Goal: Task Accomplishment & Management: Use online tool/utility

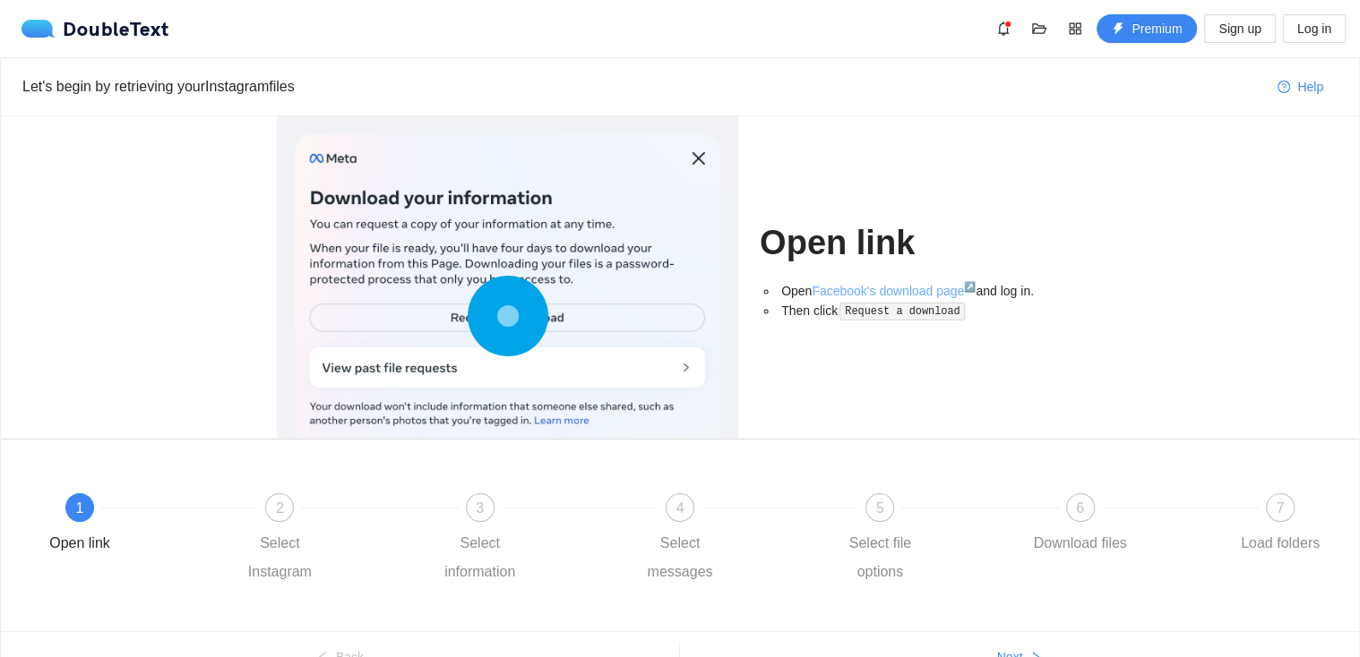
click at [847, 288] on link "Facebook's download page ↗" at bounding box center [894, 291] width 164 height 14
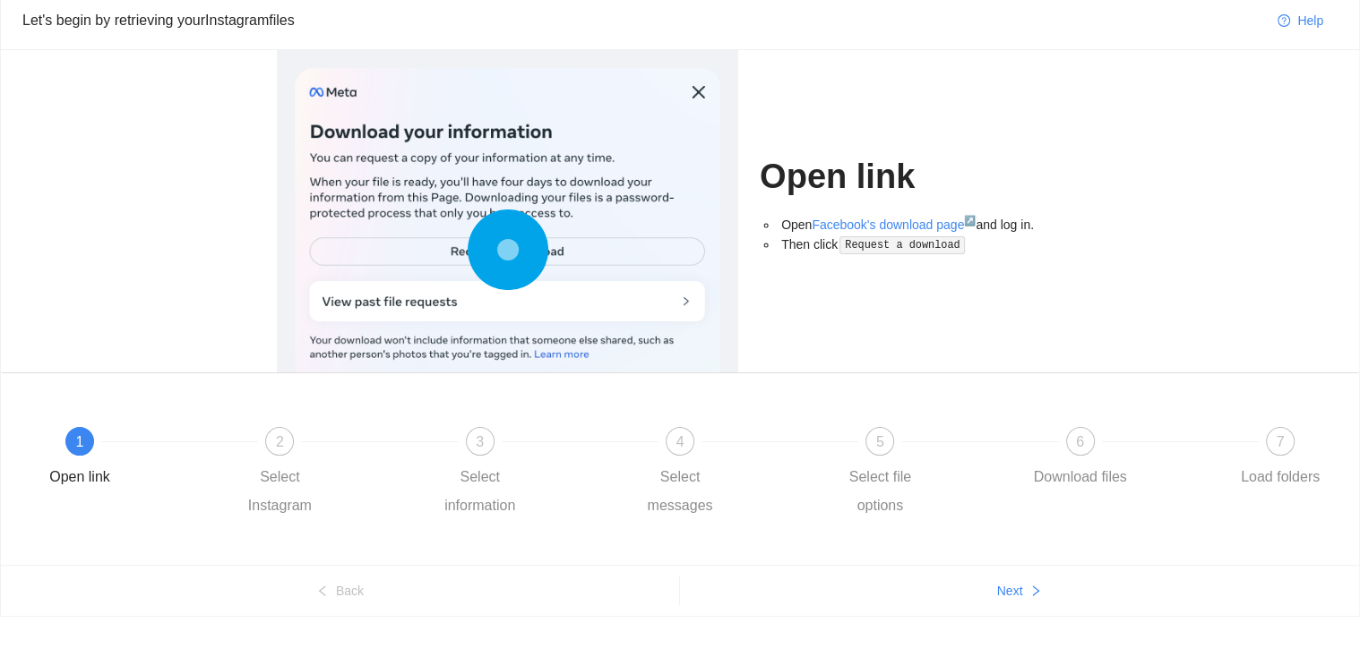
scroll to position [93, 0]
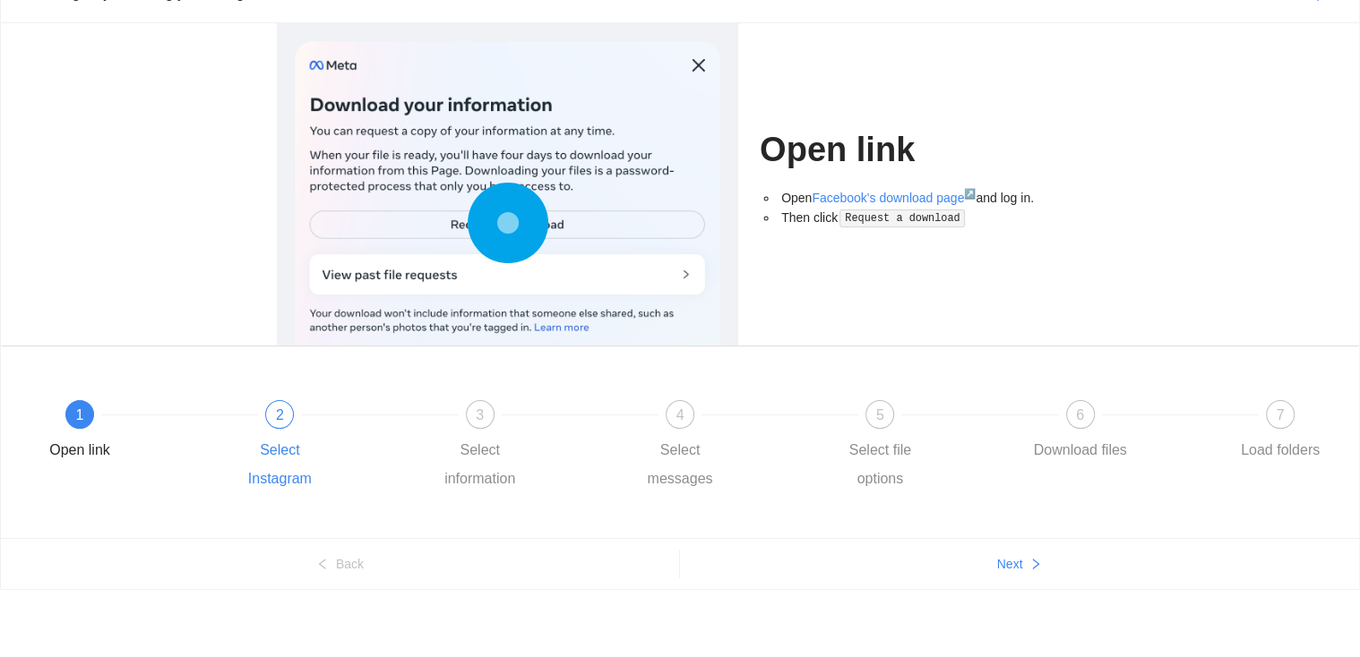
click at [279, 457] on div "Select Instagram" at bounding box center [280, 464] width 104 height 57
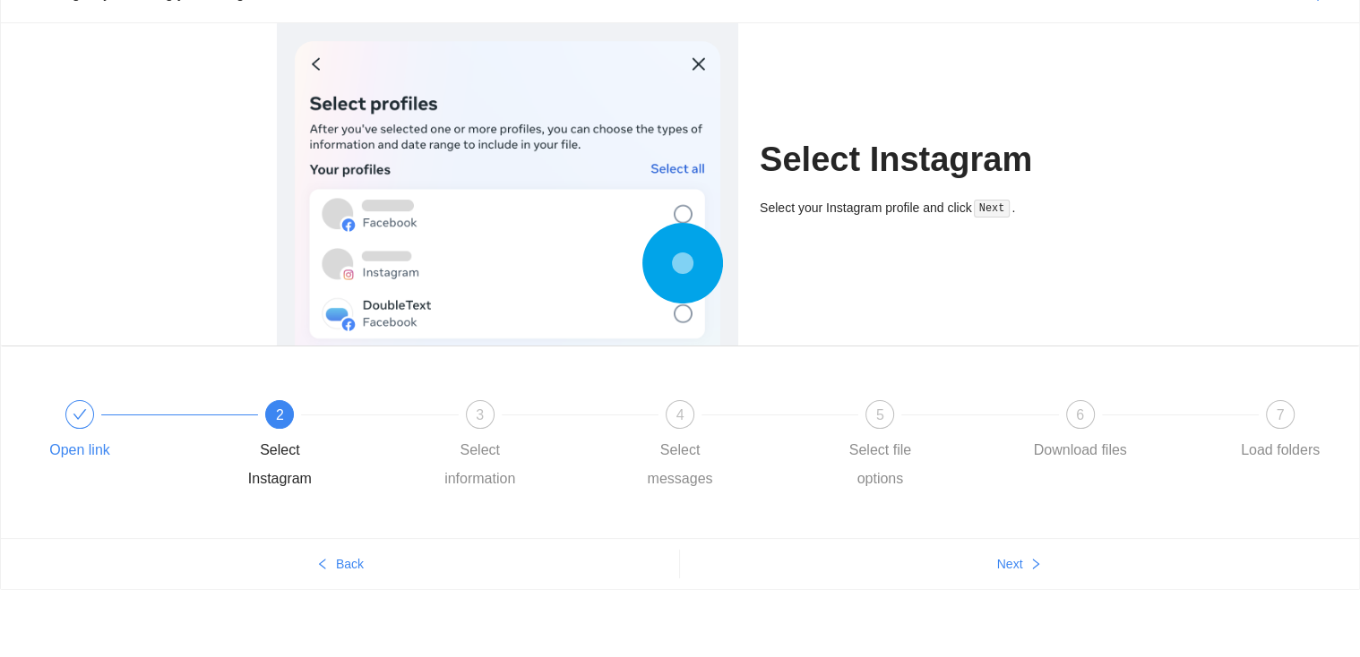
click at [73, 425] on div at bounding box center [79, 414] width 29 height 29
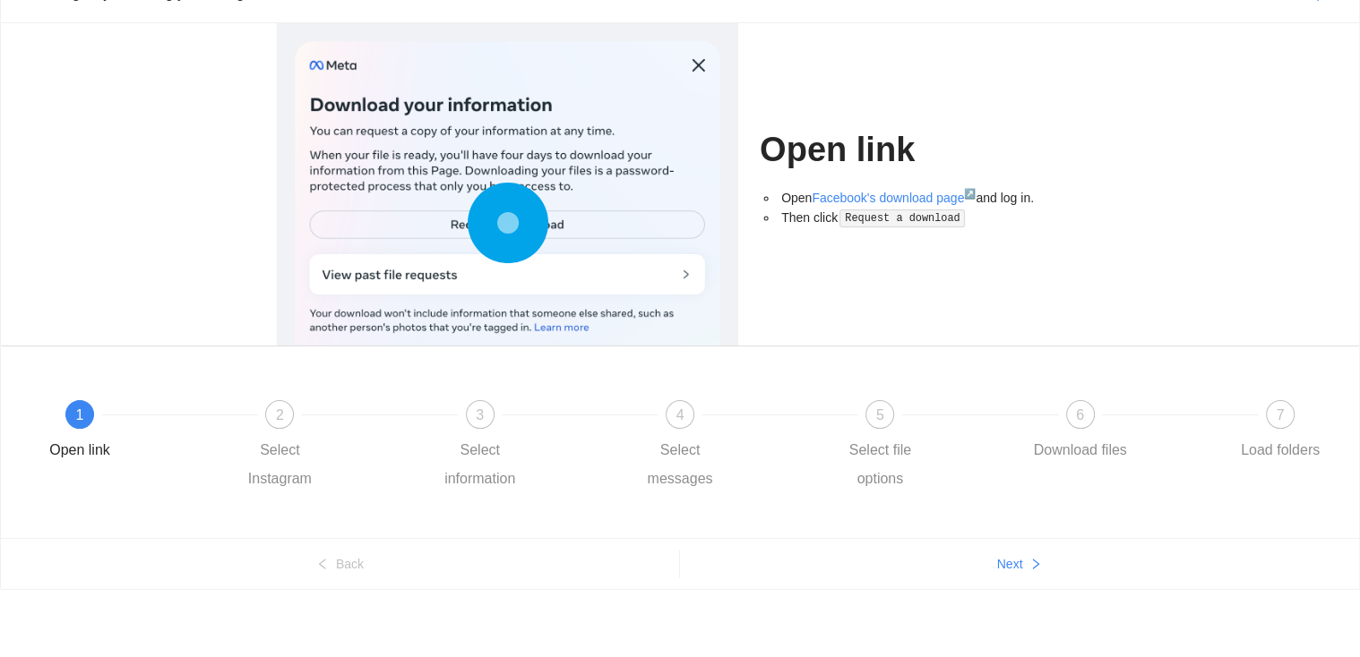
click at [902, 219] on code "Request a download" at bounding box center [901, 219] width 125 height 18
click at [865, 195] on link "Facebook's download page ↗" at bounding box center [894, 198] width 164 height 14
click at [283, 416] on span "2" at bounding box center [280, 415] width 8 height 15
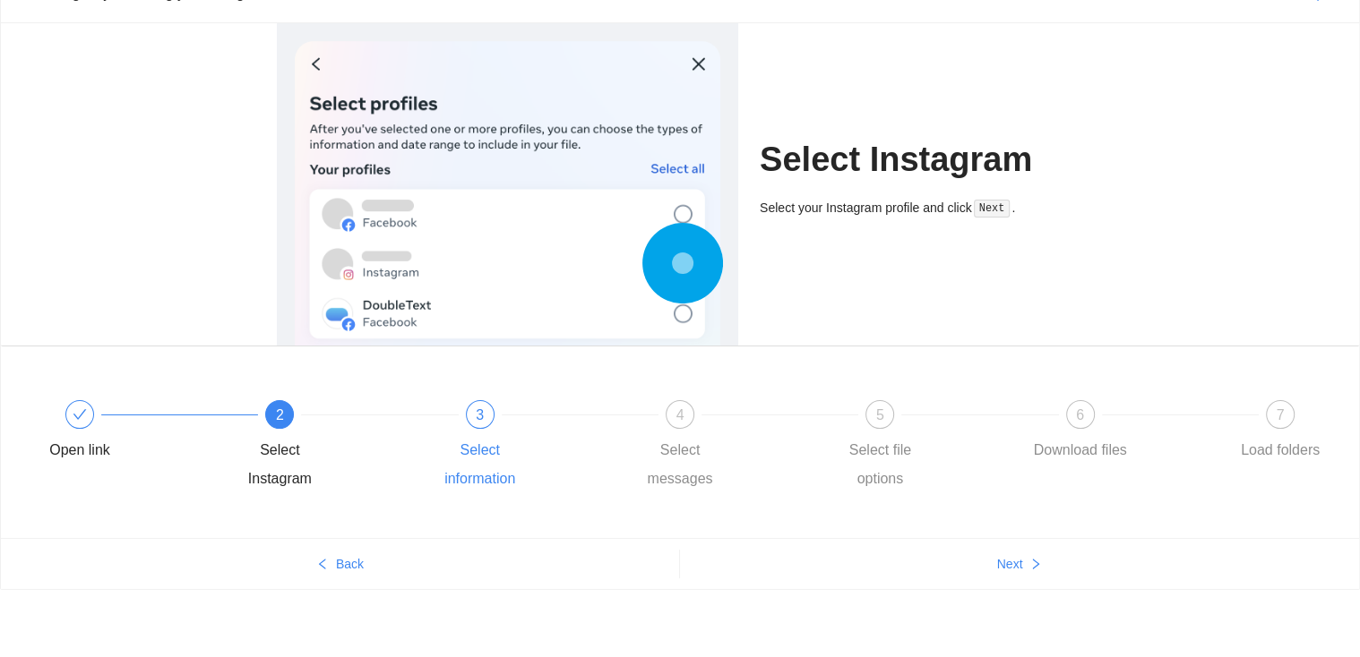
click at [480, 466] on div "Select information" at bounding box center [480, 464] width 104 height 57
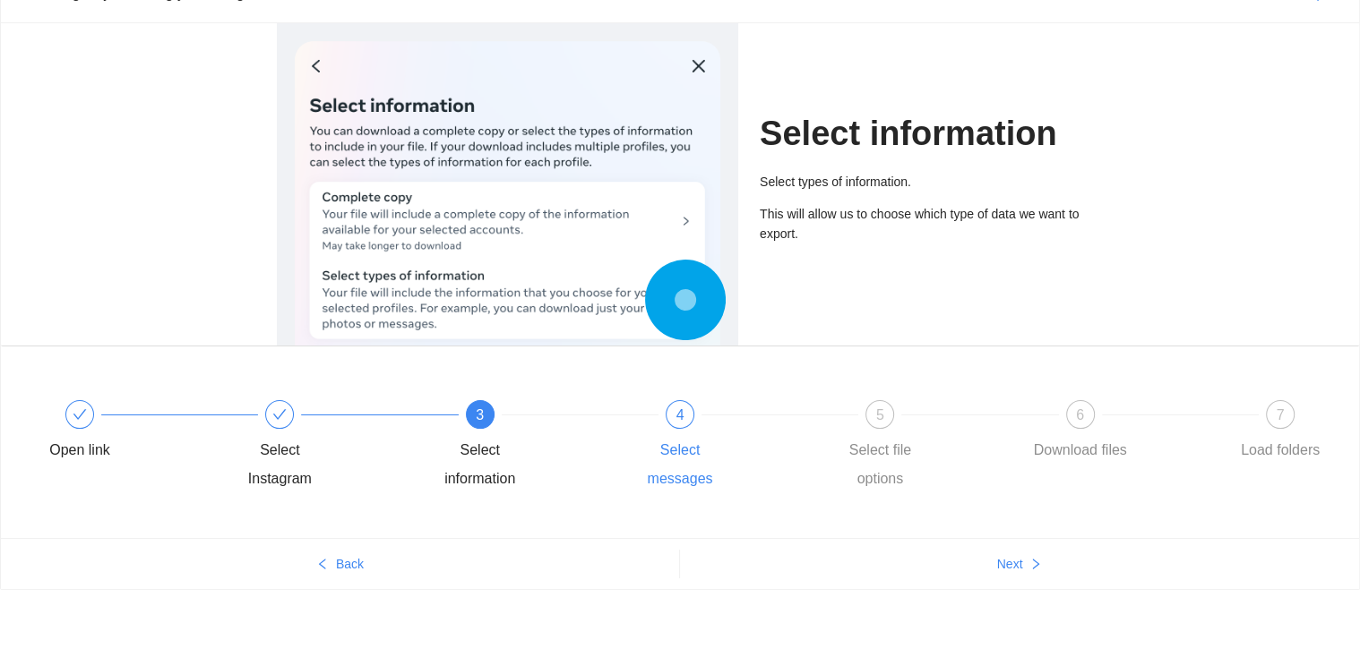
click at [697, 431] on div "4 Select messages" at bounding box center [728, 446] width 200 height 93
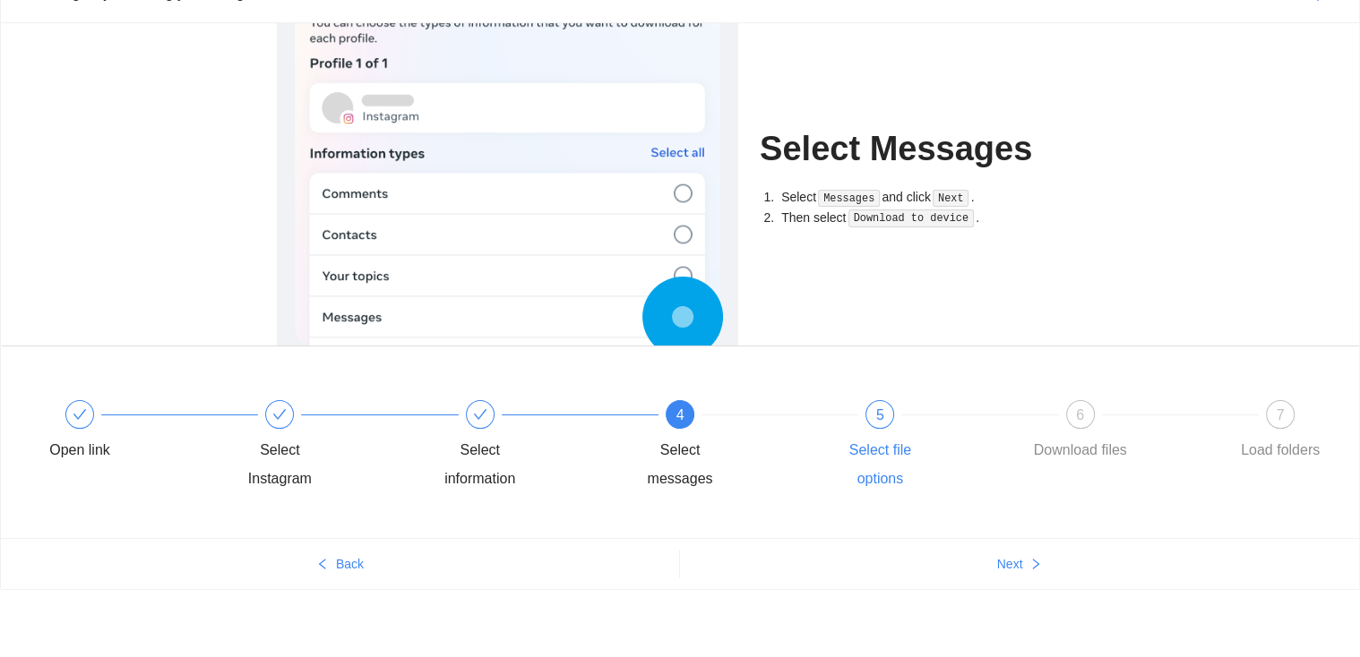
click at [863, 451] on div "Select file options" at bounding box center [880, 464] width 104 height 57
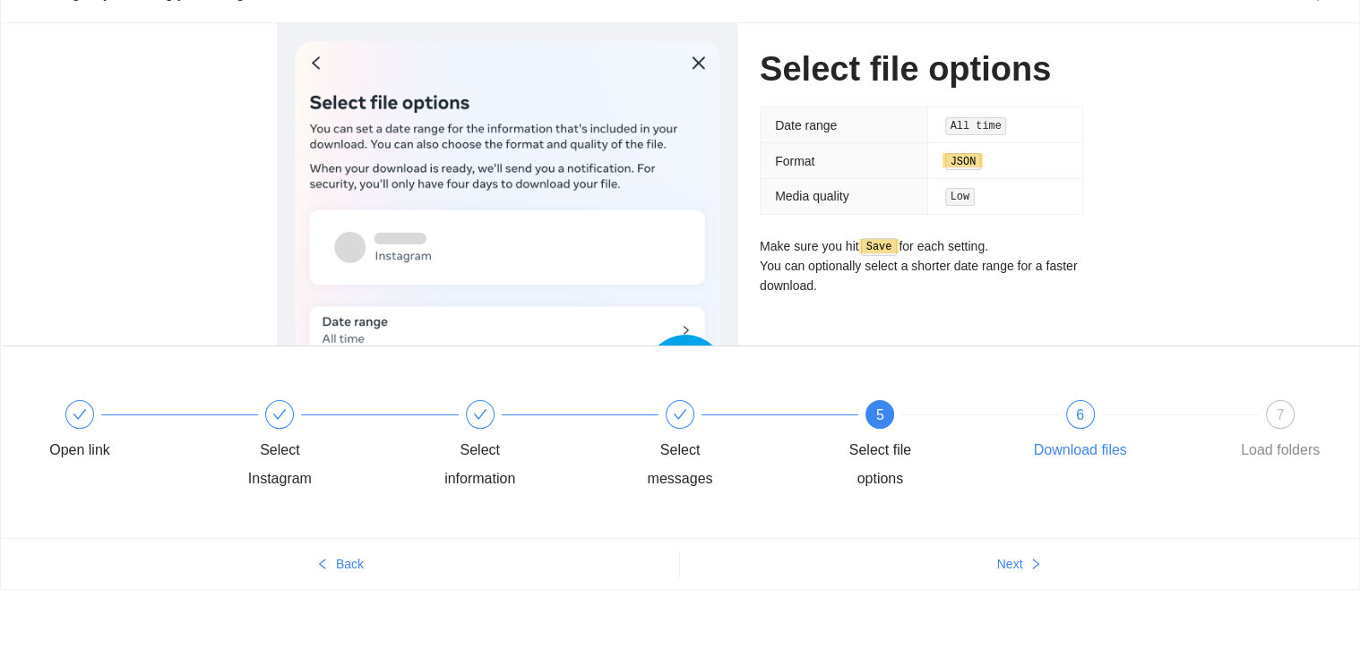
click at [1108, 405] on div "6 Download files" at bounding box center [1128, 432] width 200 height 64
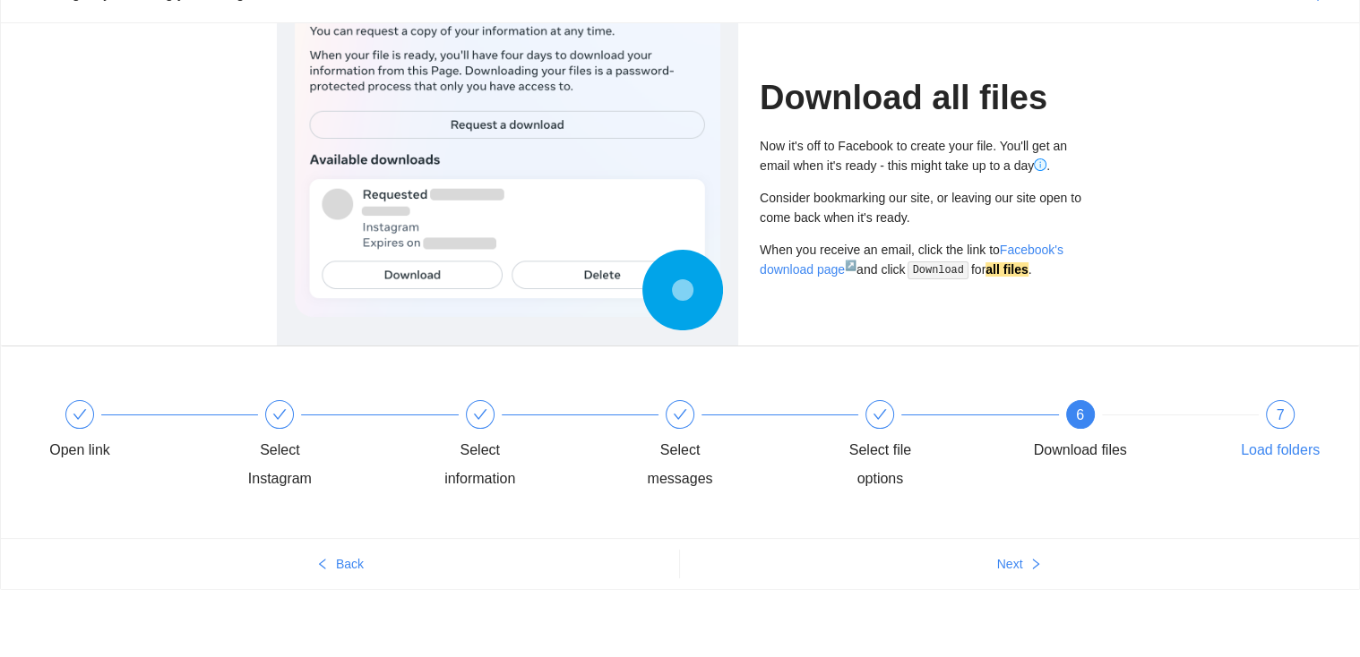
click at [1303, 446] on div "Load folders" at bounding box center [1280, 450] width 79 height 29
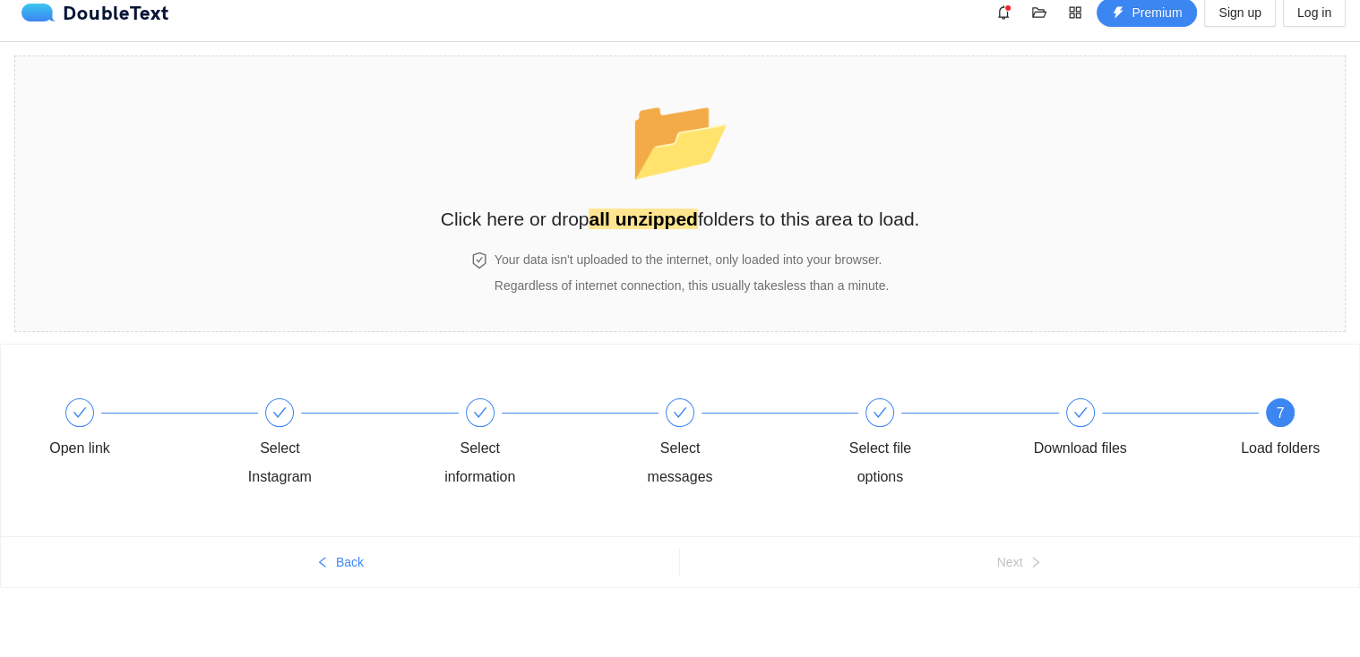
scroll to position [14, 0]
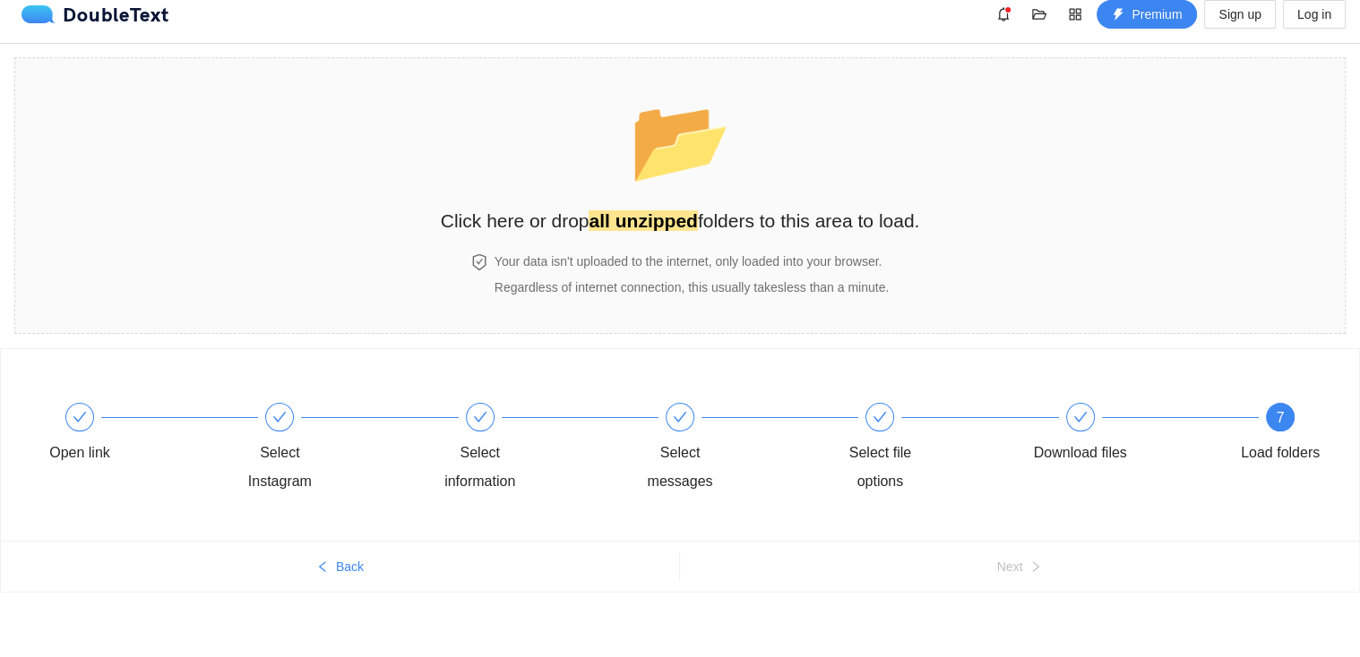
click at [92, 469] on div "Open link" at bounding box center [128, 449] width 200 height 93
click at [255, 541] on ul "Back Next" at bounding box center [680, 566] width 1358 height 51
click at [296, 424] on div "Select Instagram" at bounding box center [328, 449] width 200 height 93
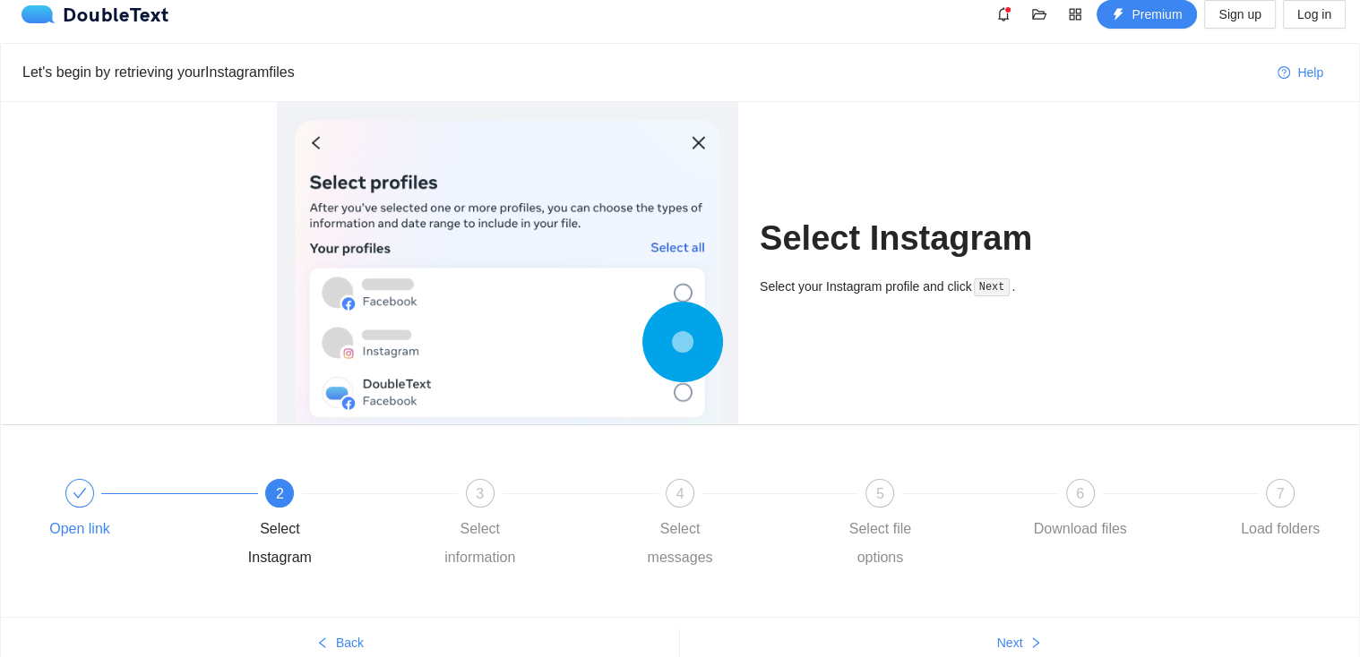
click at [82, 494] on icon "check" at bounding box center [80, 493] width 14 height 14
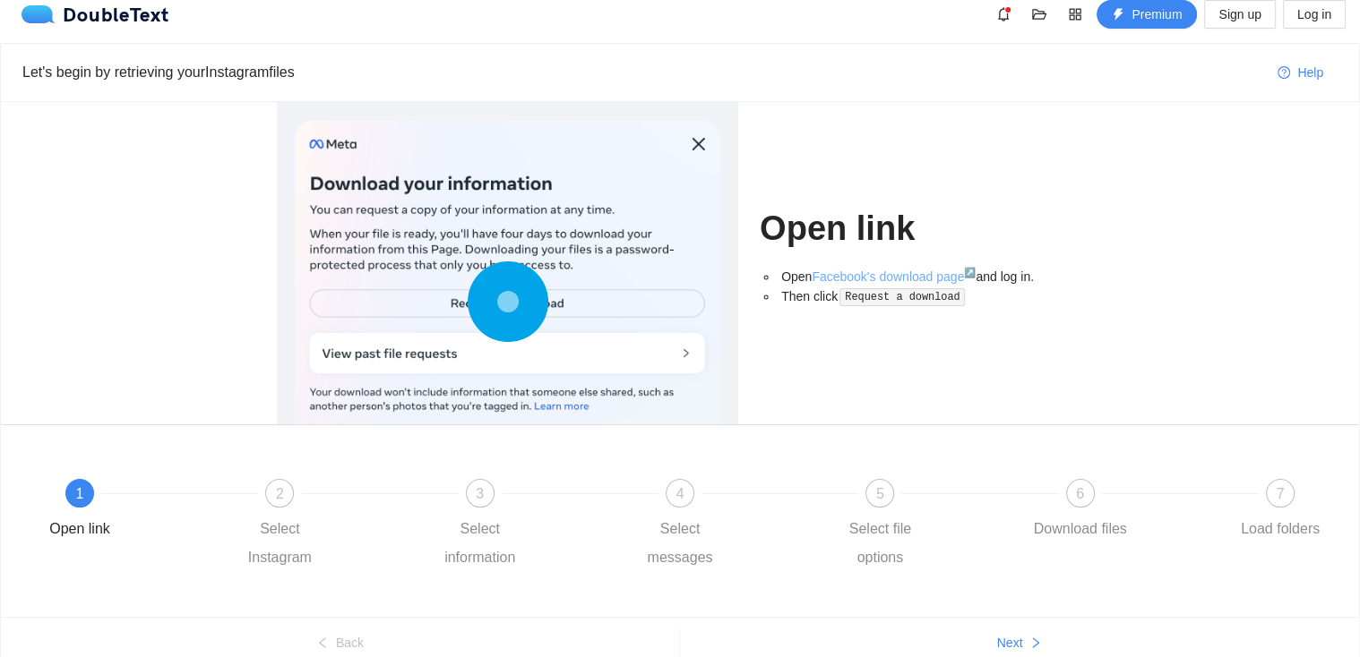
click at [891, 273] on link "Facebook's download page ↗" at bounding box center [894, 277] width 164 height 14
click at [324, 532] on div "Select Instagram" at bounding box center [280, 543] width 104 height 57
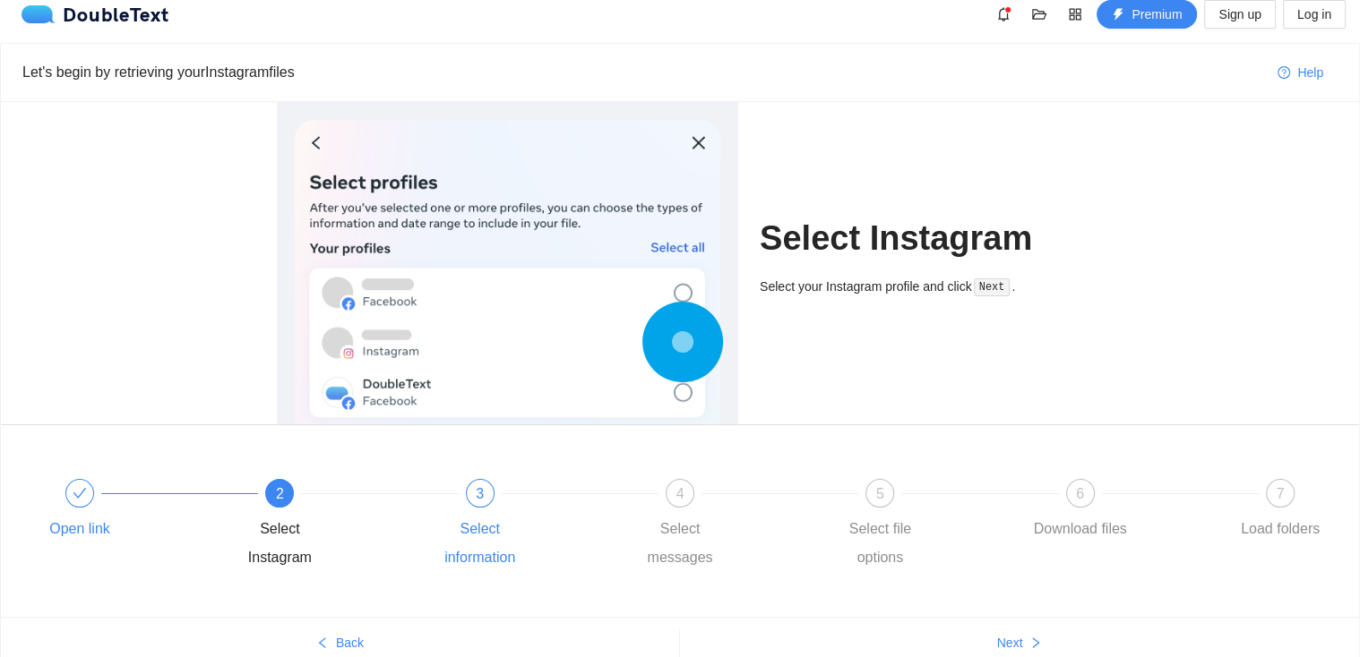
click at [459, 532] on div "Select information" at bounding box center [480, 543] width 104 height 57
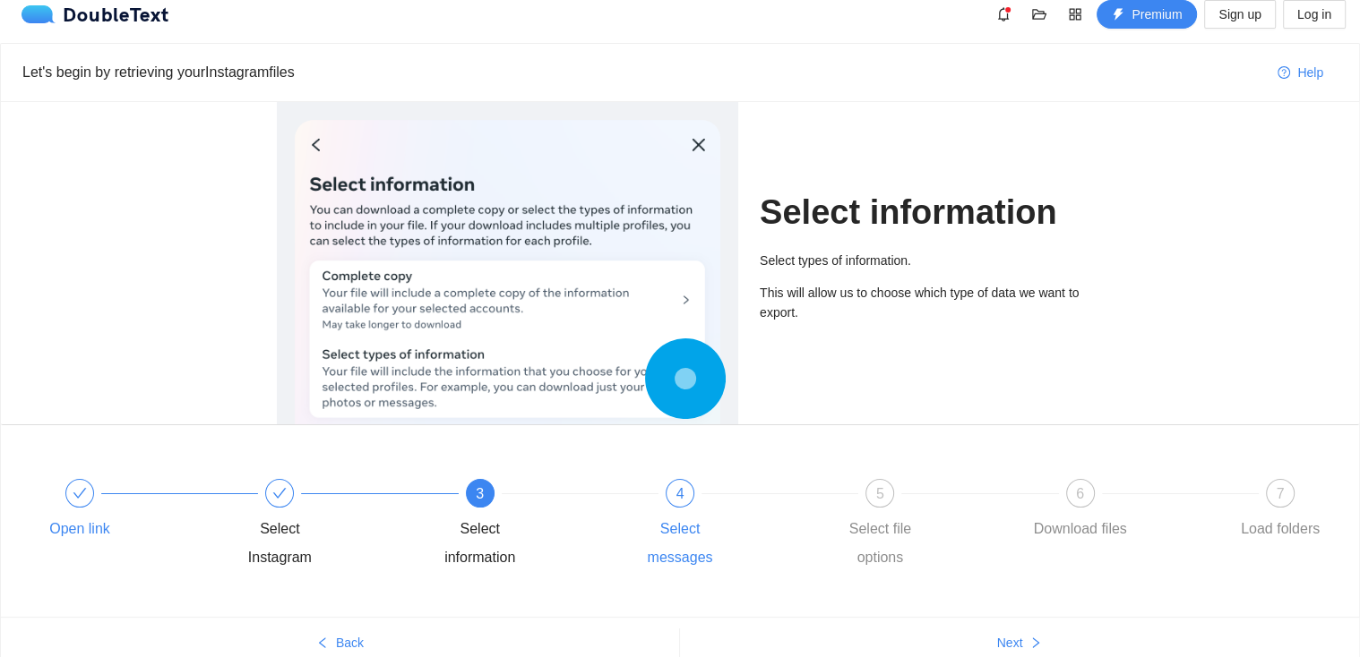
click at [684, 529] on div "Select messages" at bounding box center [680, 543] width 104 height 57
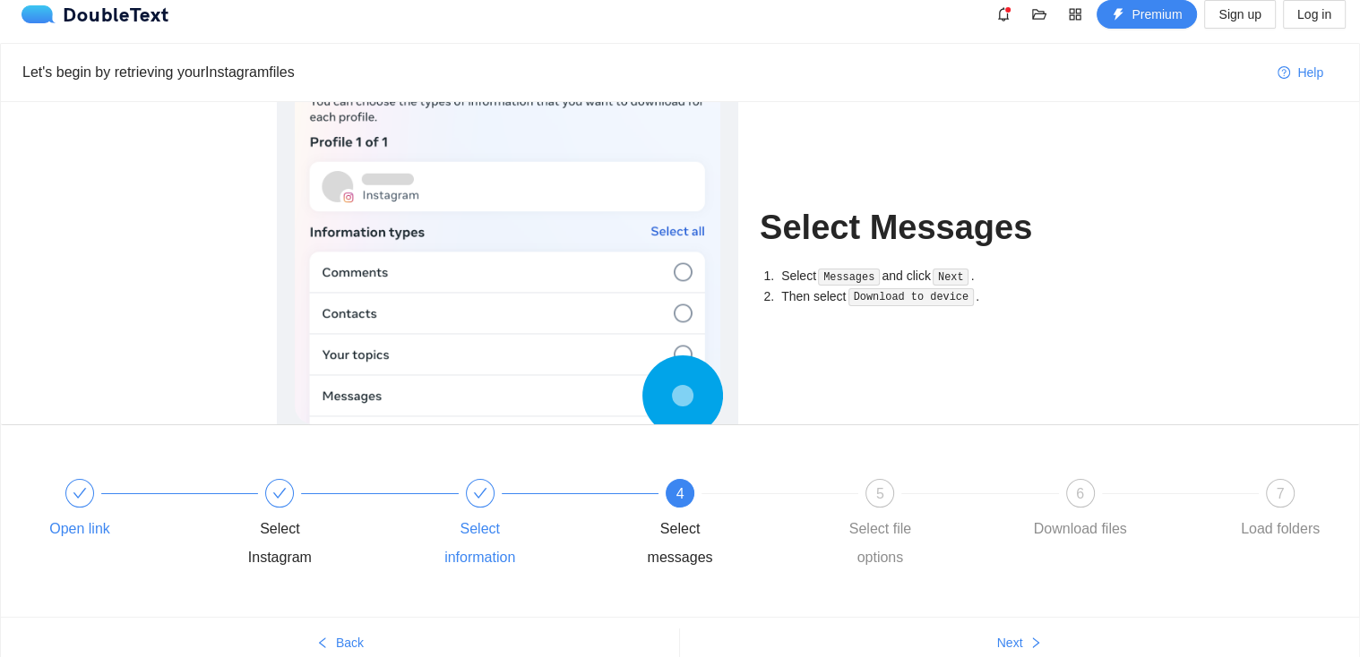
click at [460, 516] on div "Select information" at bounding box center [480, 543] width 104 height 57
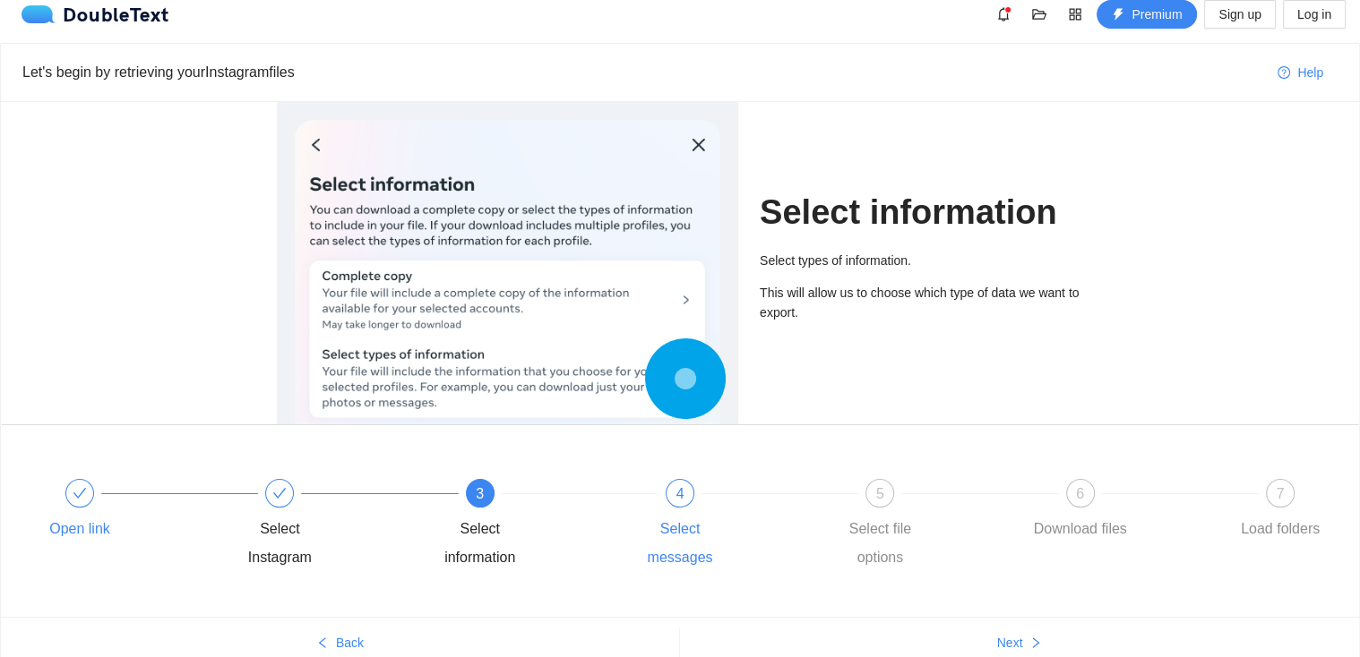
click at [628, 510] on div "4 Select messages" at bounding box center [728, 525] width 200 height 93
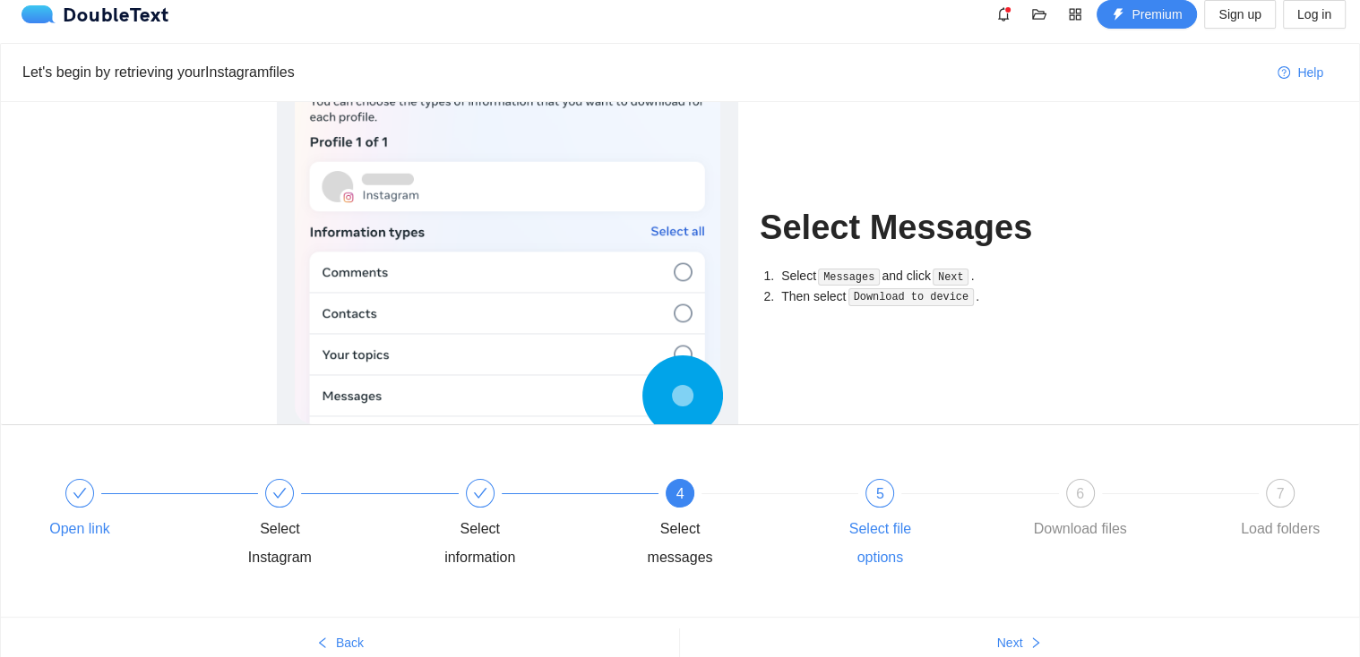
click at [887, 529] on div "Select file options" at bounding box center [880, 543] width 104 height 57
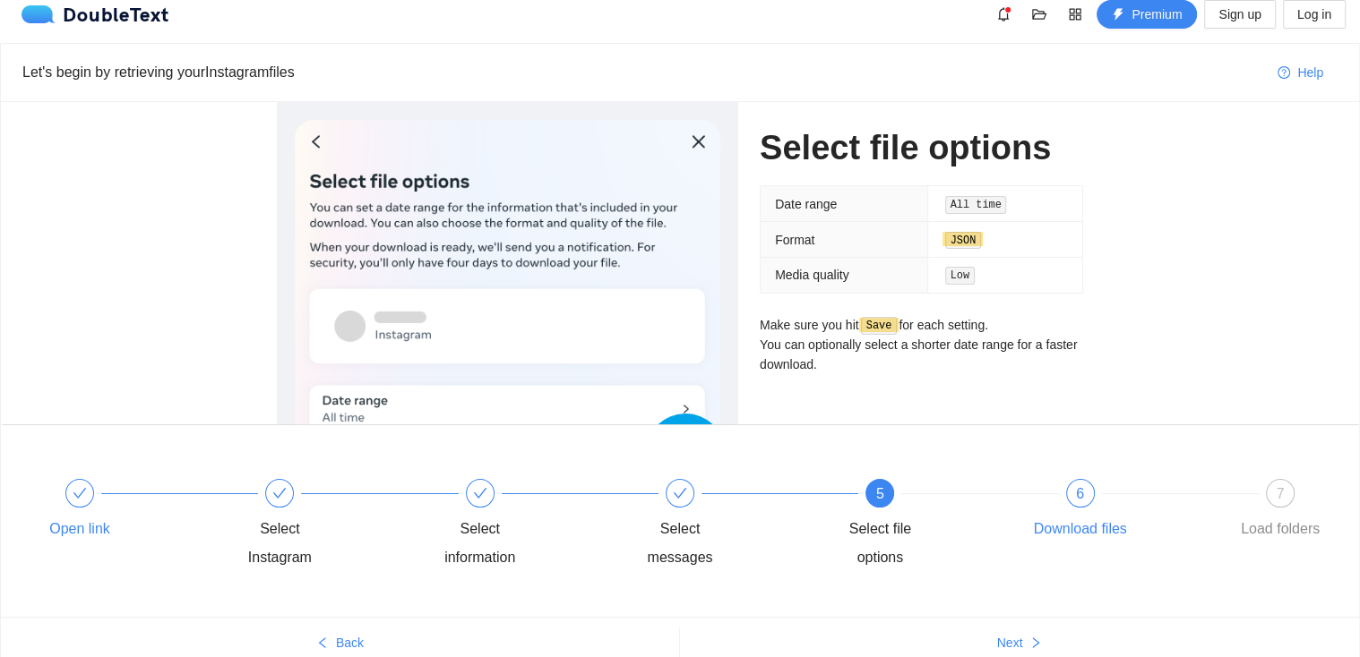
click at [1057, 499] on div "6 Download files" at bounding box center [1128, 511] width 200 height 64
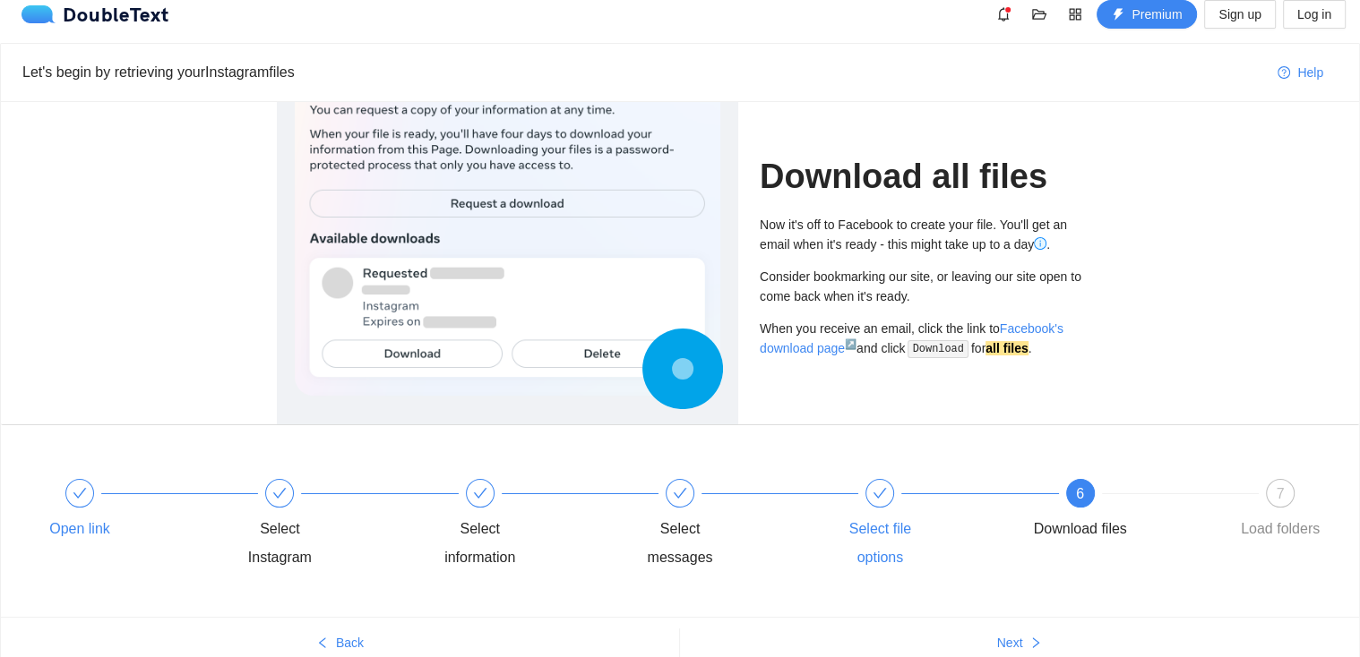
click at [876, 491] on icon "check" at bounding box center [879, 493] width 14 height 14
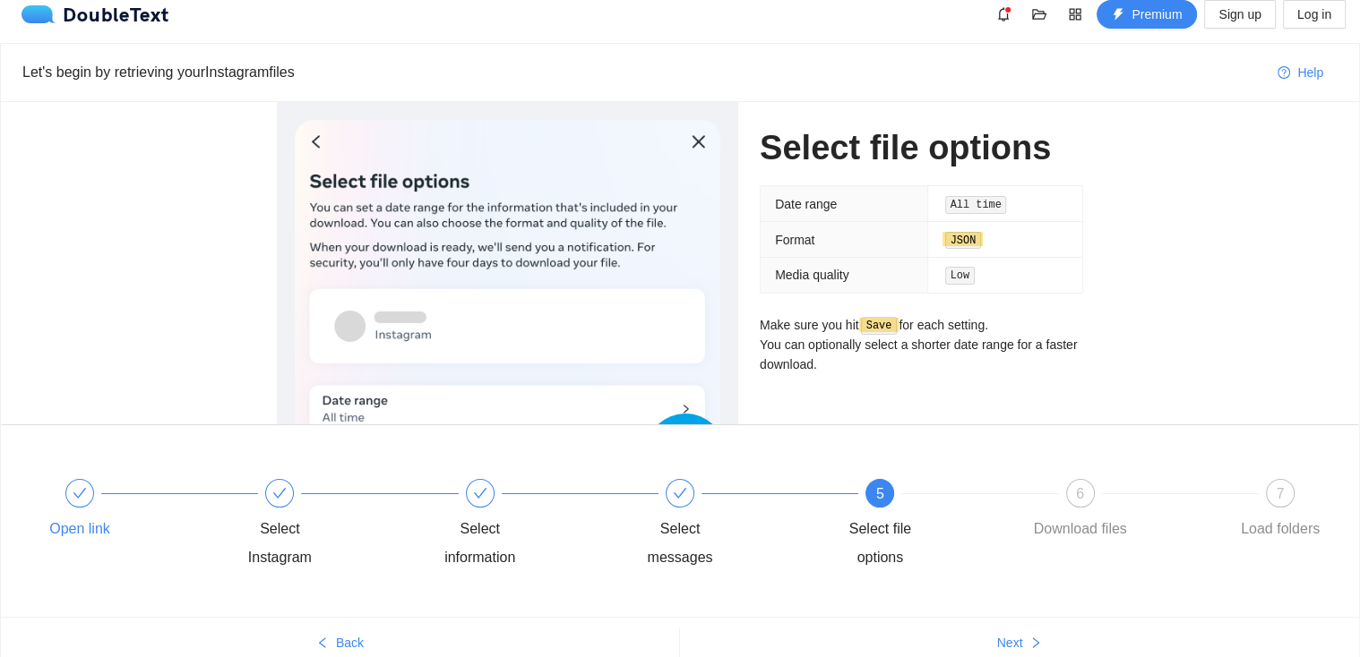
scroll to position [0, 0]
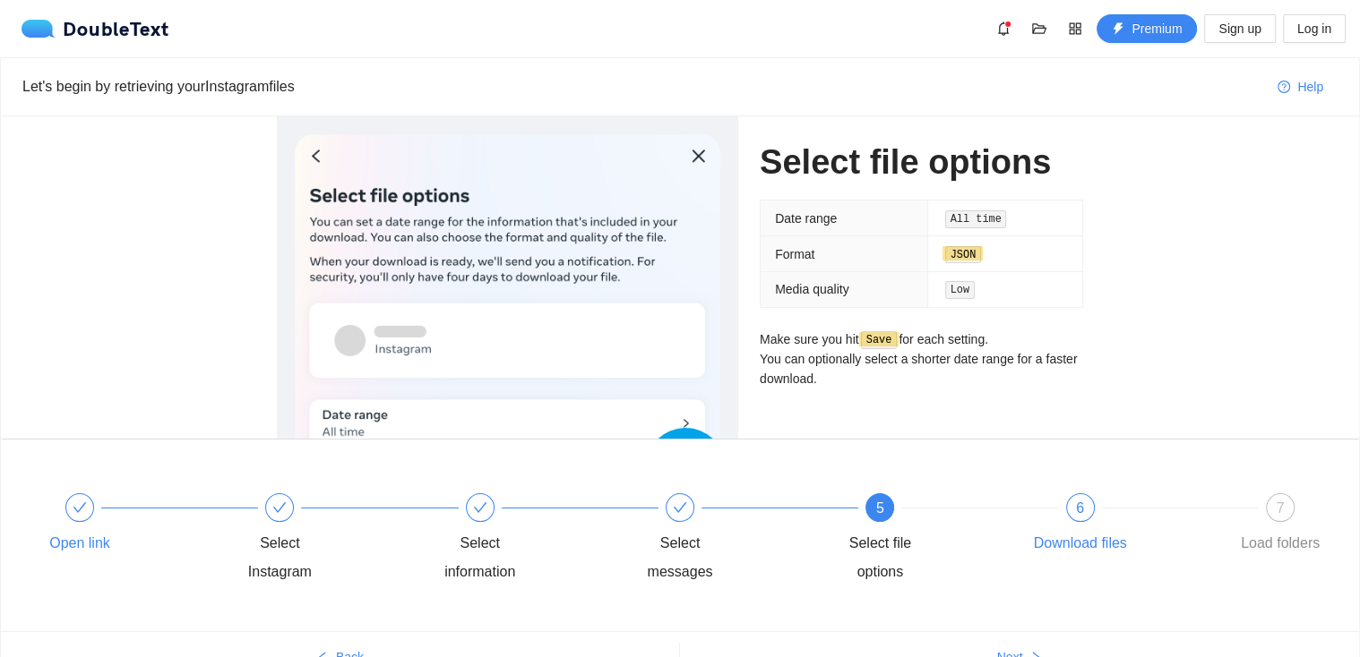
click at [1081, 522] on div "6 Download files" at bounding box center [1128, 526] width 200 height 64
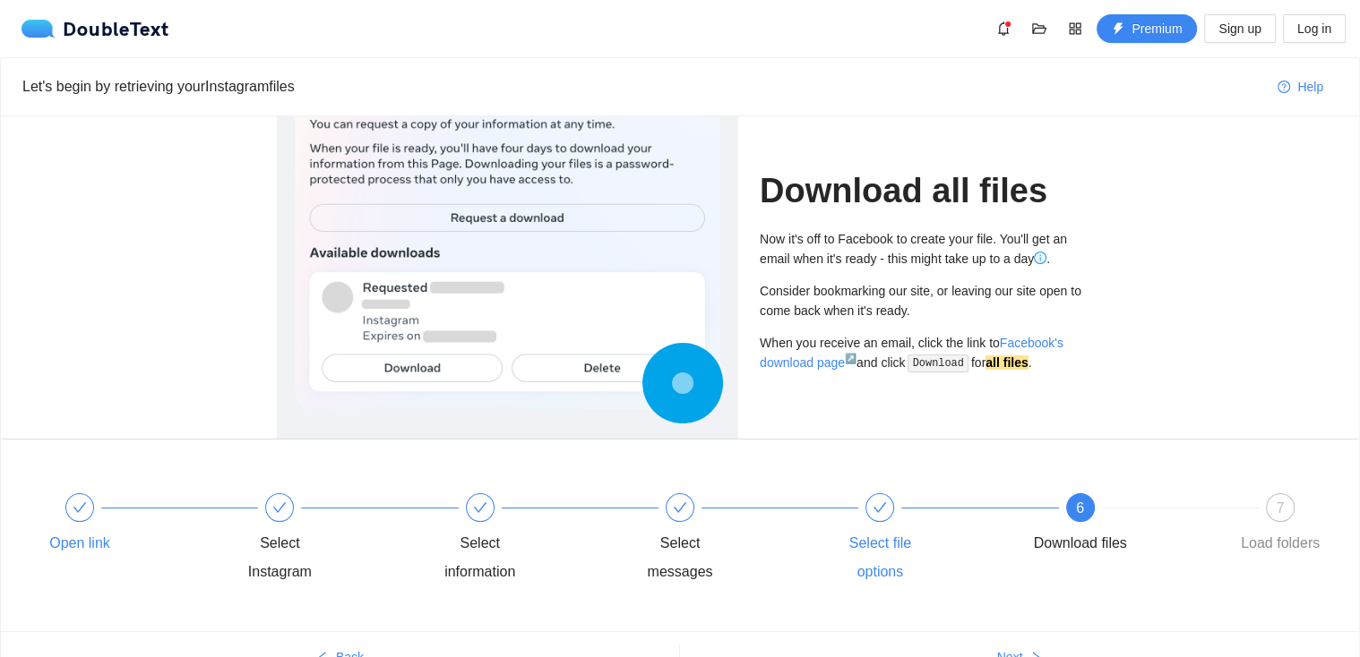
click at [890, 525] on div "Select file options" at bounding box center [928, 540] width 200 height 93
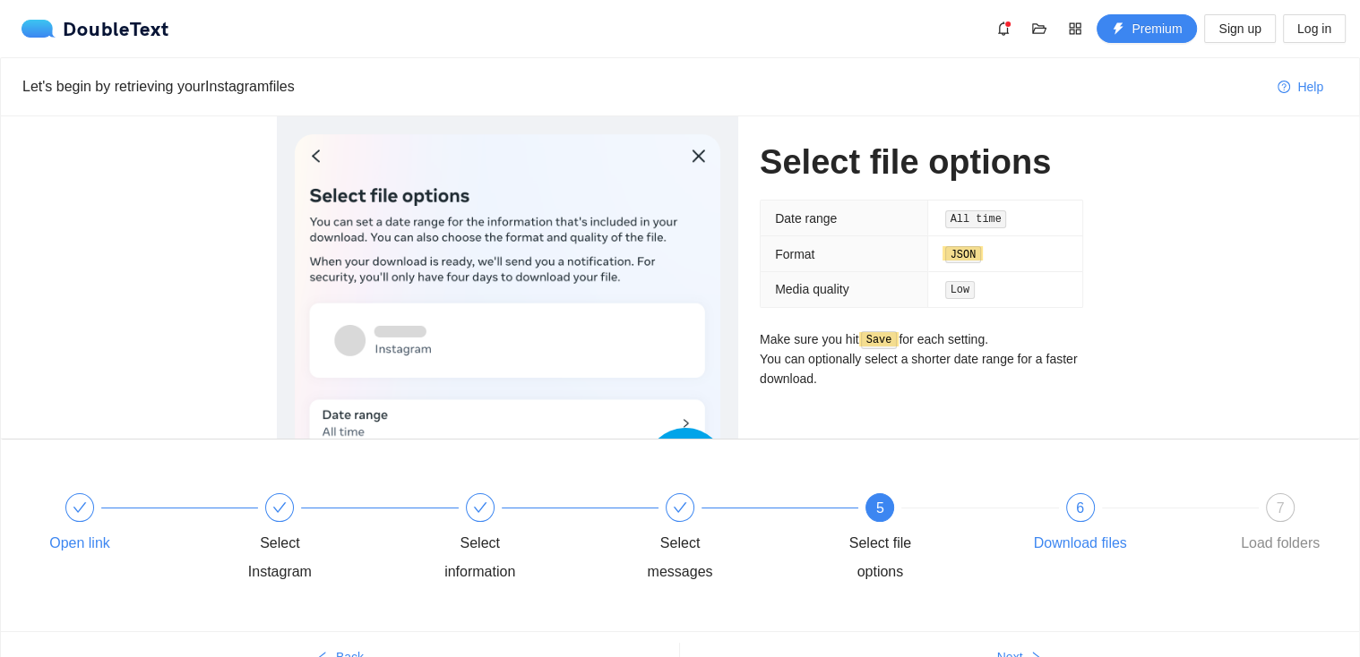
click at [1087, 520] on div "6" at bounding box center [1080, 508] width 29 height 29
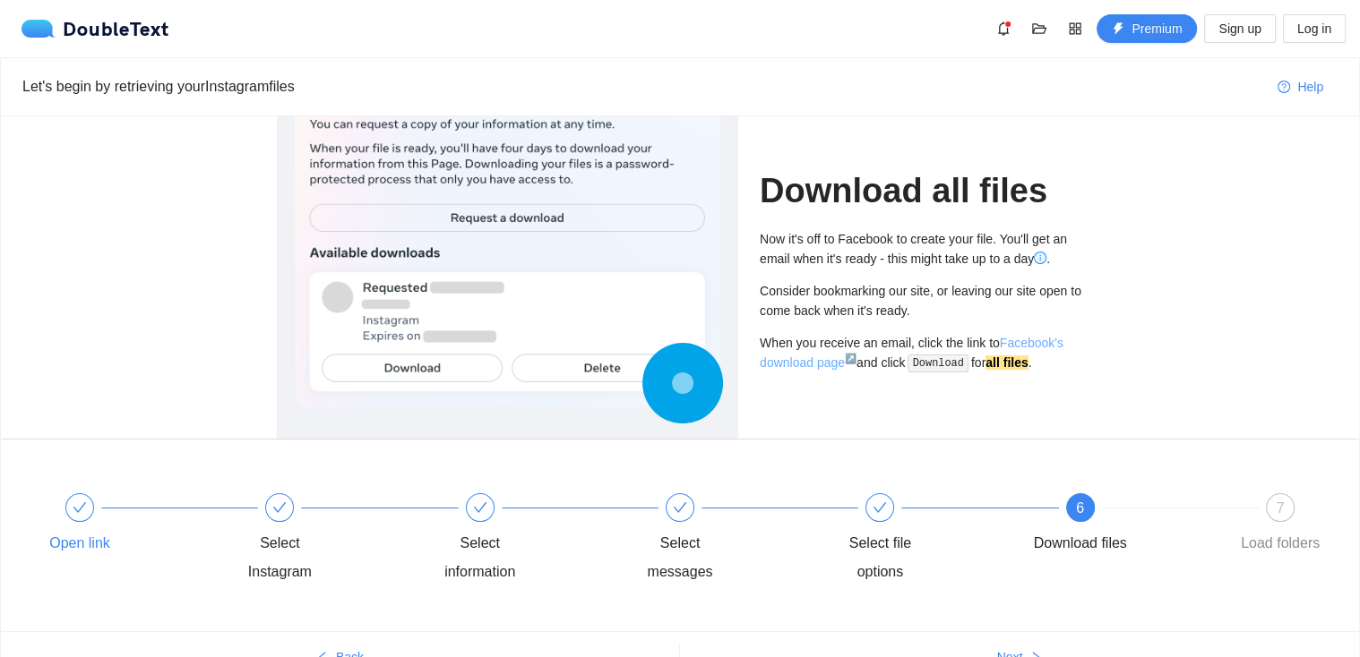
click at [1016, 342] on link "Facebook's download page ↗" at bounding box center [912, 353] width 304 height 34
click at [1278, 553] on div "Load folders" at bounding box center [1280, 543] width 79 height 29
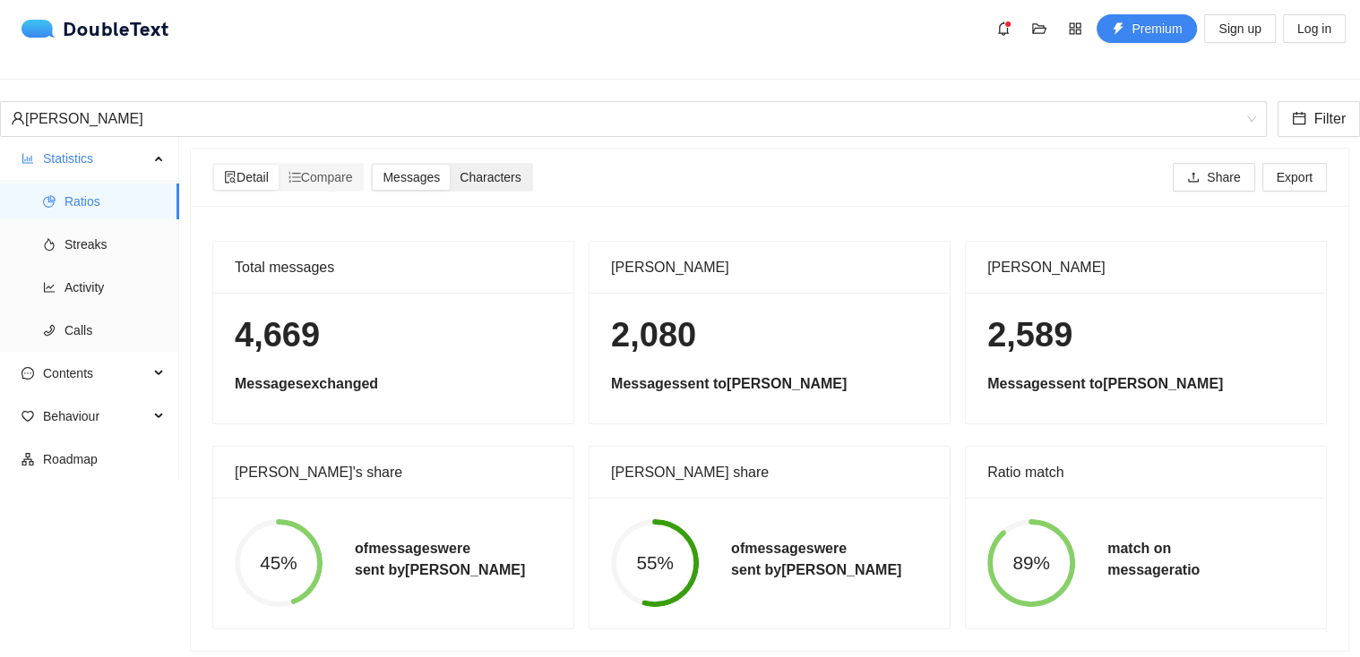
click at [477, 170] on span "Characters" at bounding box center [490, 177] width 61 height 14
click at [450, 165] on input "Characters" at bounding box center [450, 165] width 0 height 0
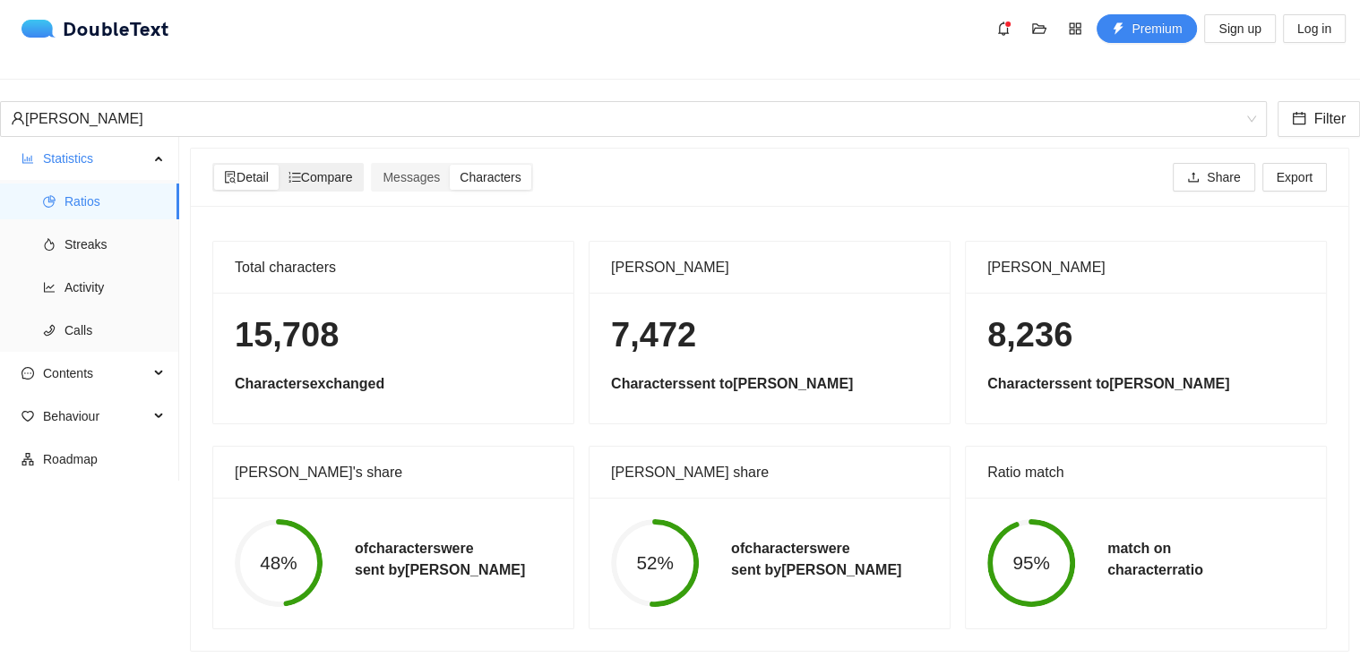
click at [344, 170] on span "Compare" at bounding box center [320, 177] width 64 height 14
click at [279, 165] on input "Compare" at bounding box center [279, 165] width 0 height 0
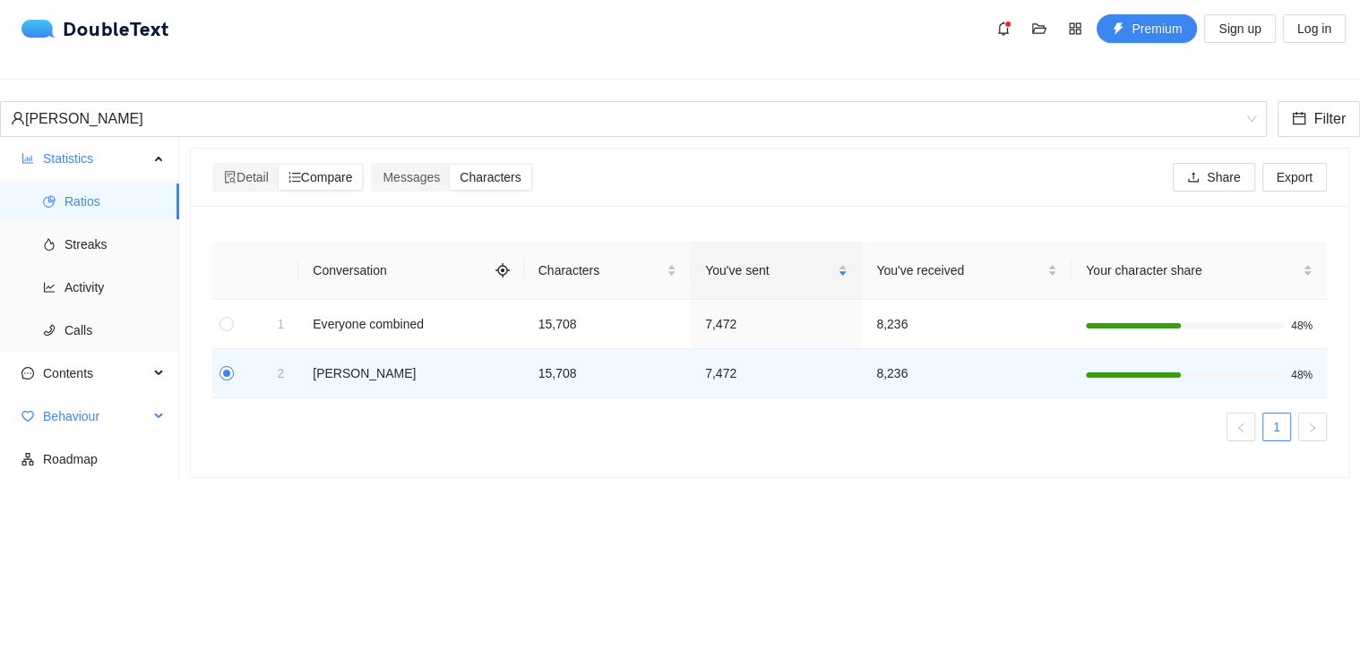
click at [162, 409] on div "Behaviour" at bounding box center [89, 417] width 179 height 36
click at [153, 458] on span "Engagement" at bounding box center [114, 460] width 100 height 36
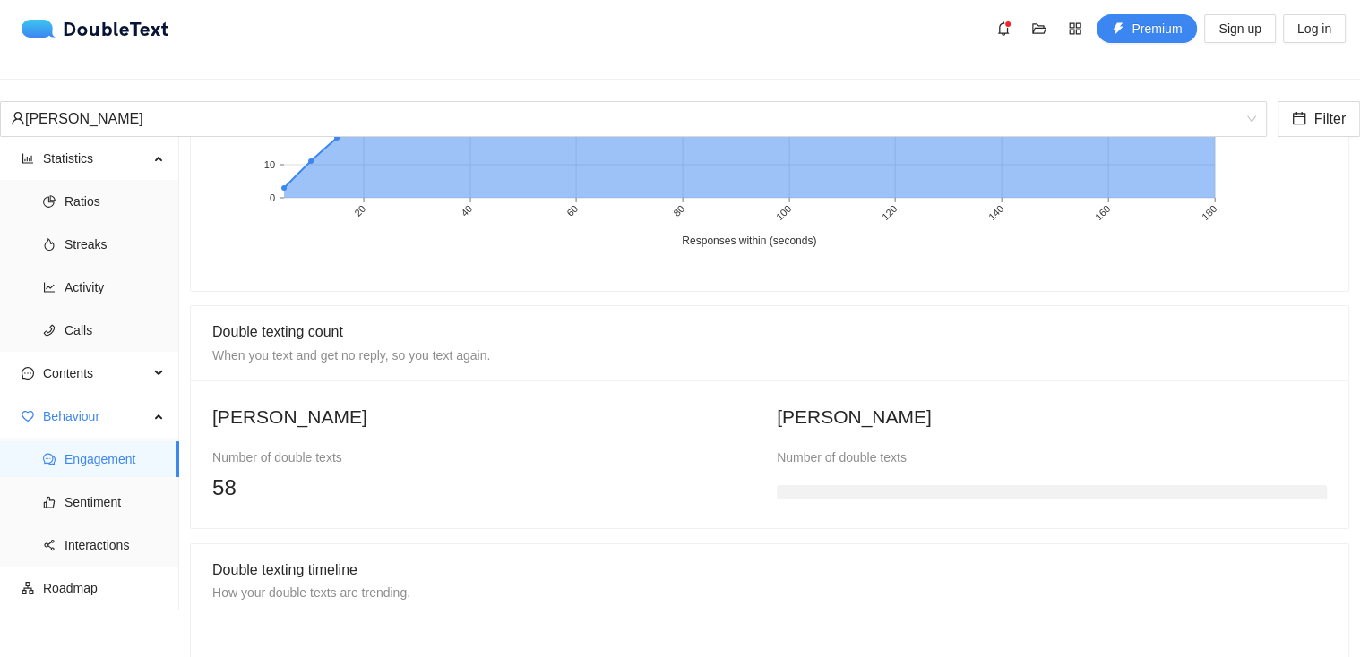
scroll to position [1141, 0]
click at [864, 485] on h3 at bounding box center [1052, 492] width 550 height 14
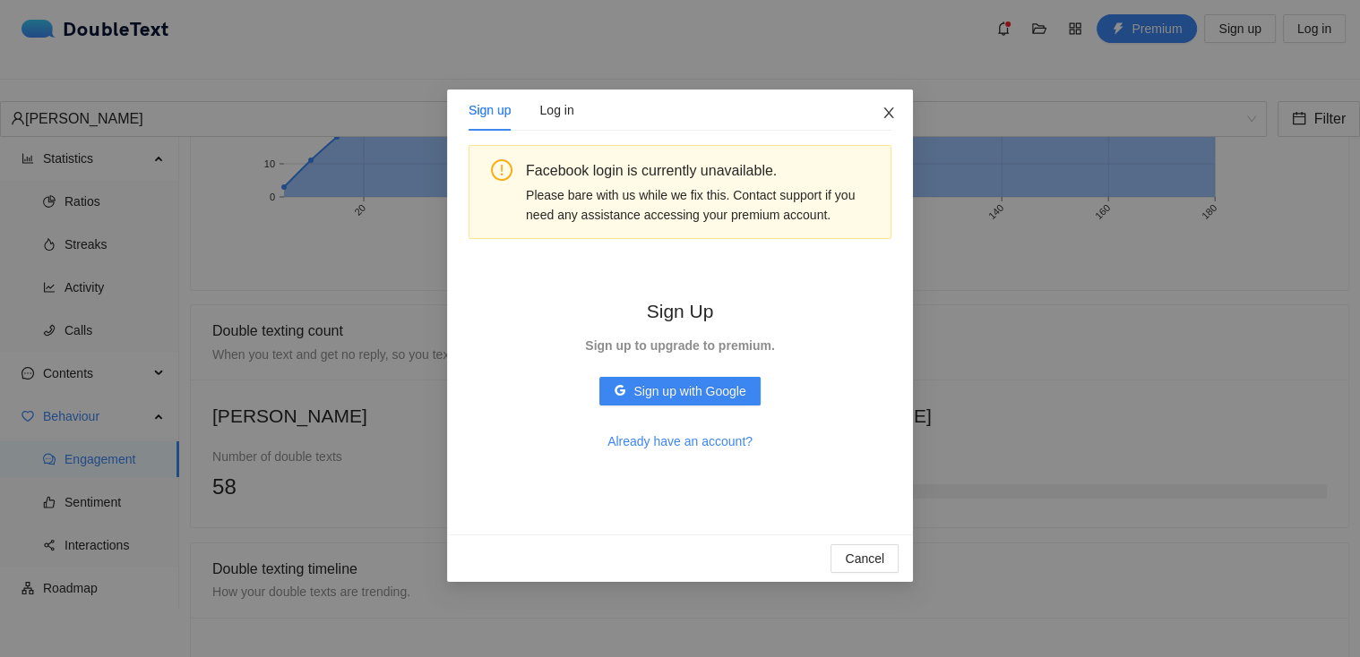
click at [871, 124] on span "Close" at bounding box center [888, 114] width 48 height 48
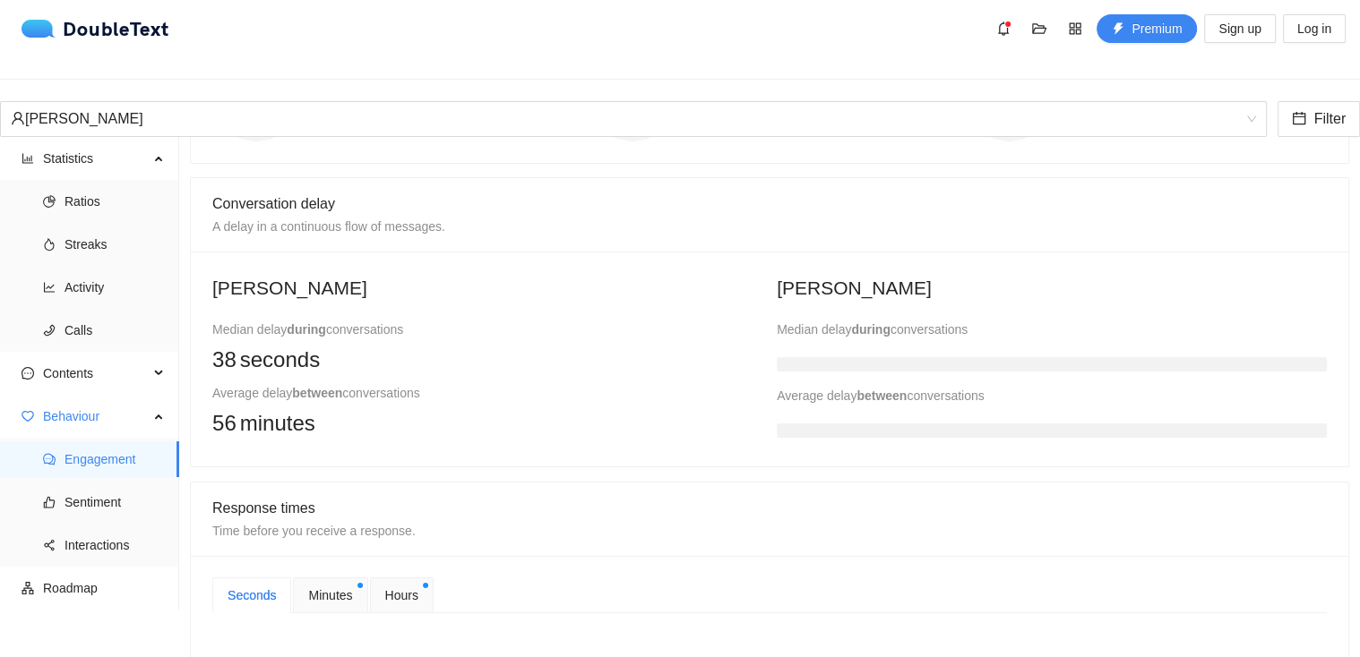
scroll to position [0, 0]
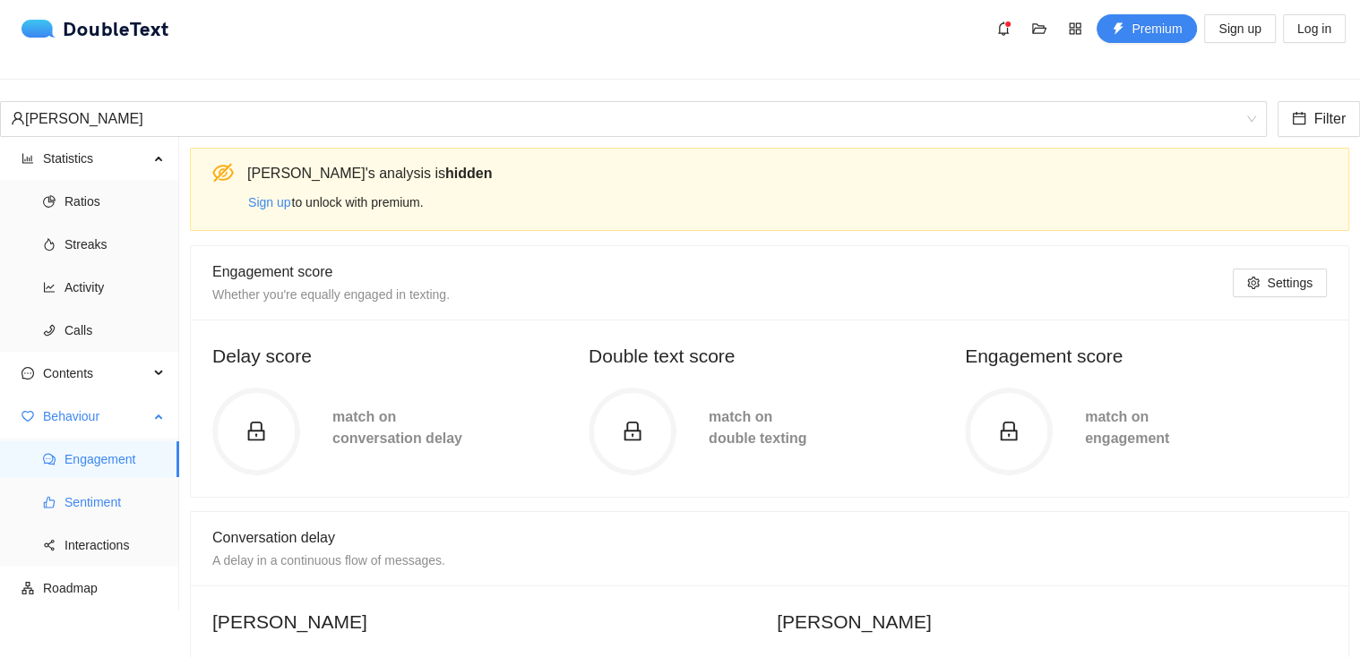
click at [90, 494] on span "Sentiment" at bounding box center [114, 503] width 100 height 36
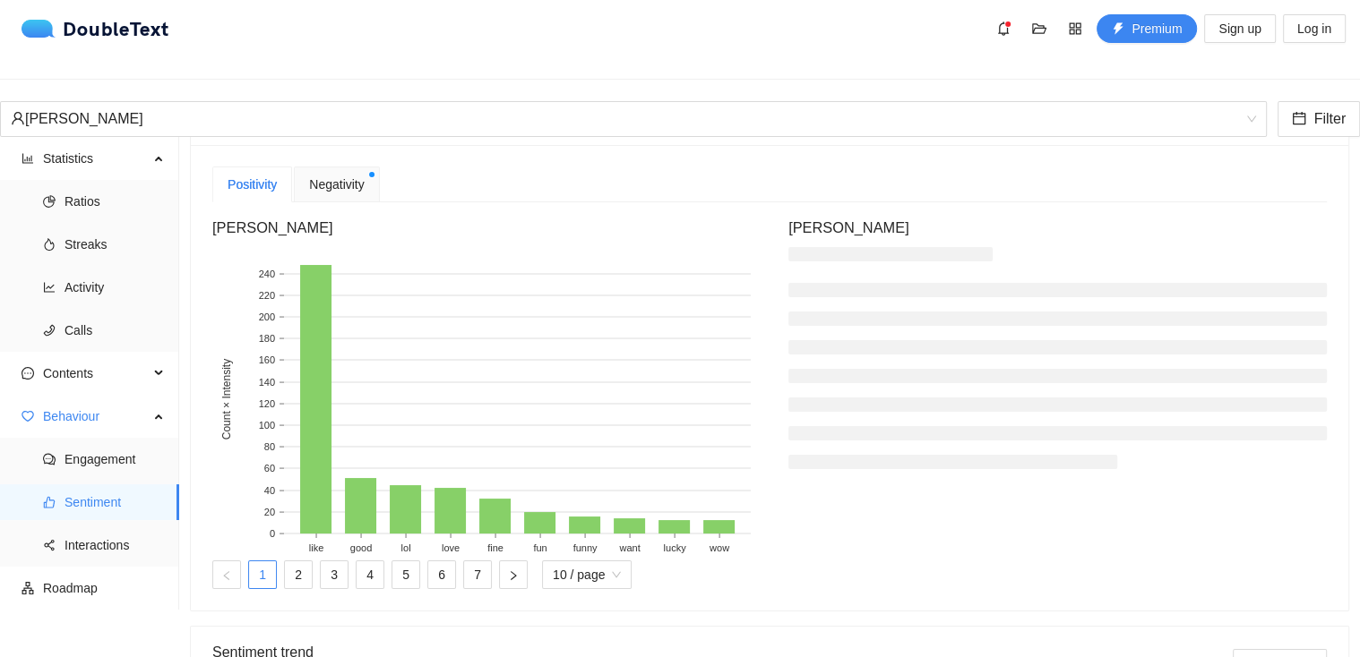
scroll to position [459, 0]
click at [312, 588] on link "2" at bounding box center [298, 574] width 27 height 27
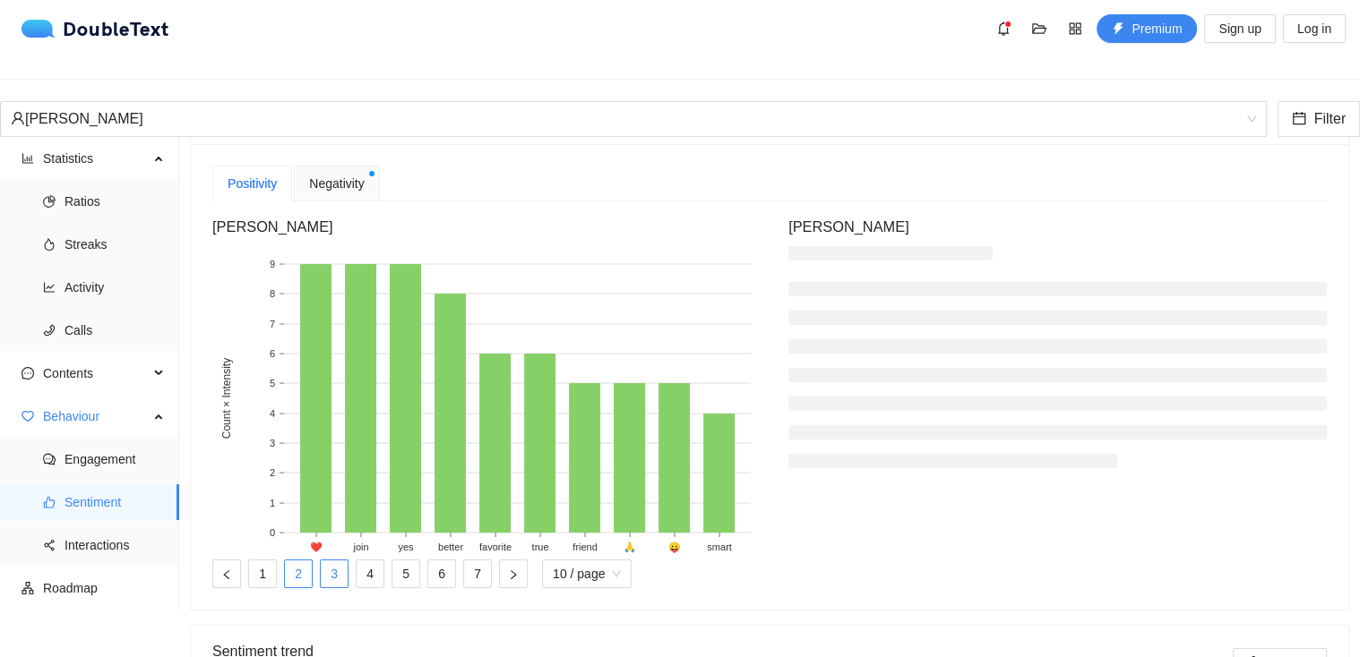
click at [348, 588] on link "3" at bounding box center [334, 574] width 27 height 27
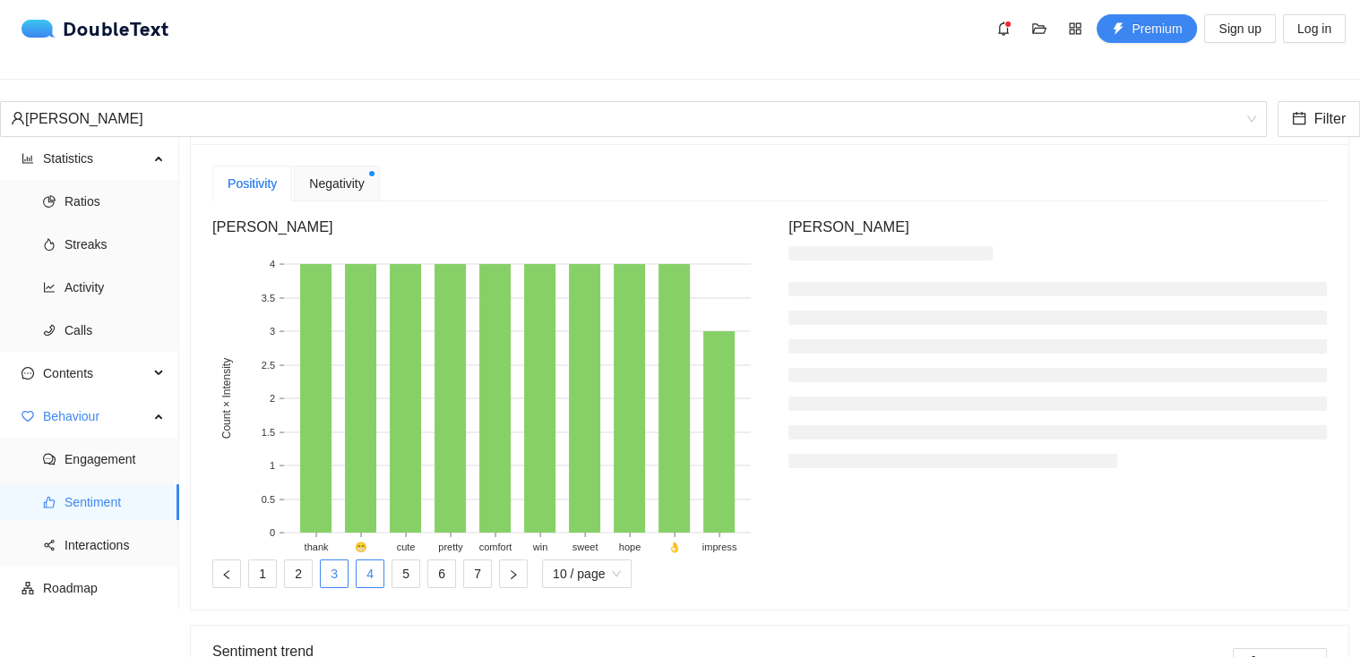
click at [383, 588] on link "4" at bounding box center [370, 574] width 27 height 27
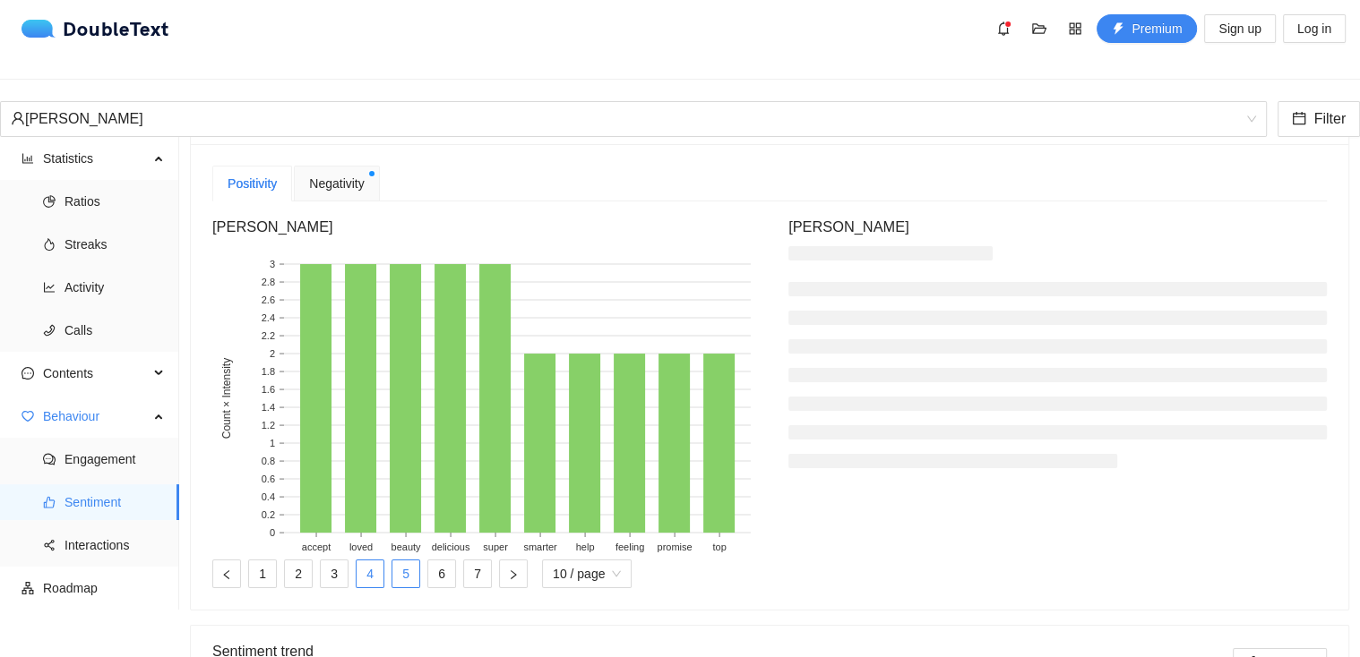
click at [419, 585] on link "5" at bounding box center [405, 574] width 27 height 27
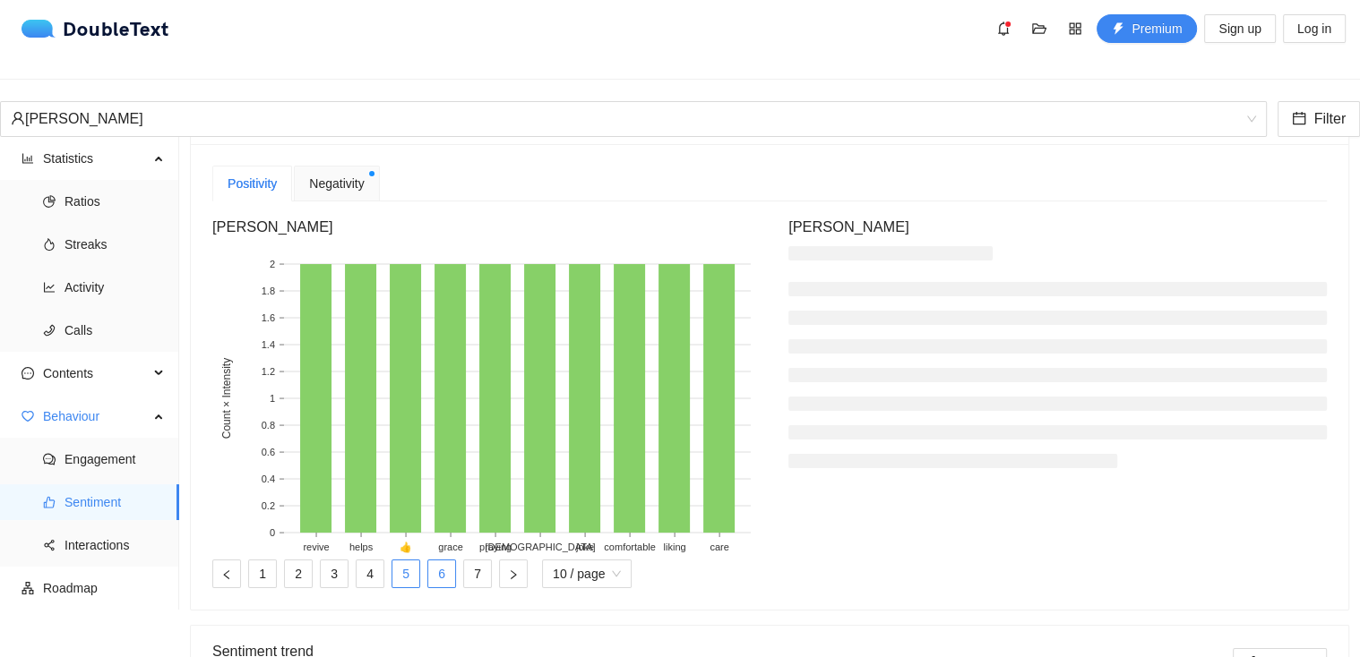
click at [455, 588] on link "6" at bounding box center [441, 574] width 27 height 27
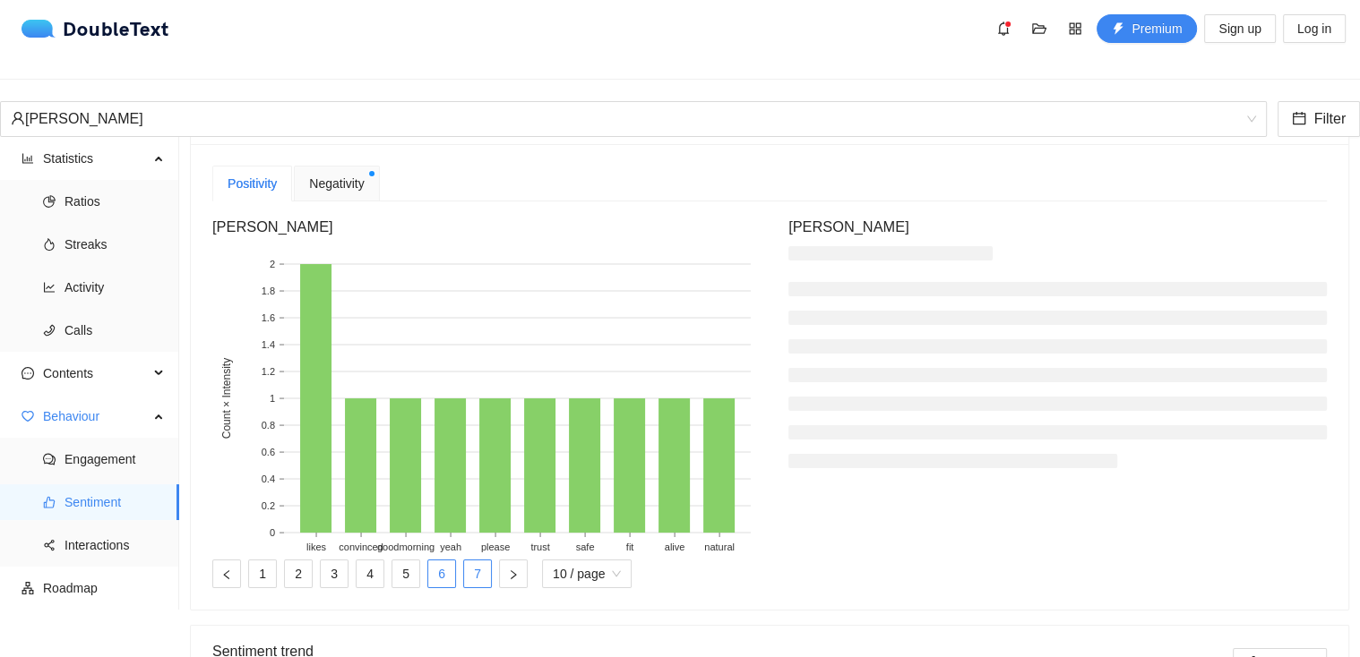
click at [491, 588] on link "7" at bounding box center [477, 574] width 27 height 27
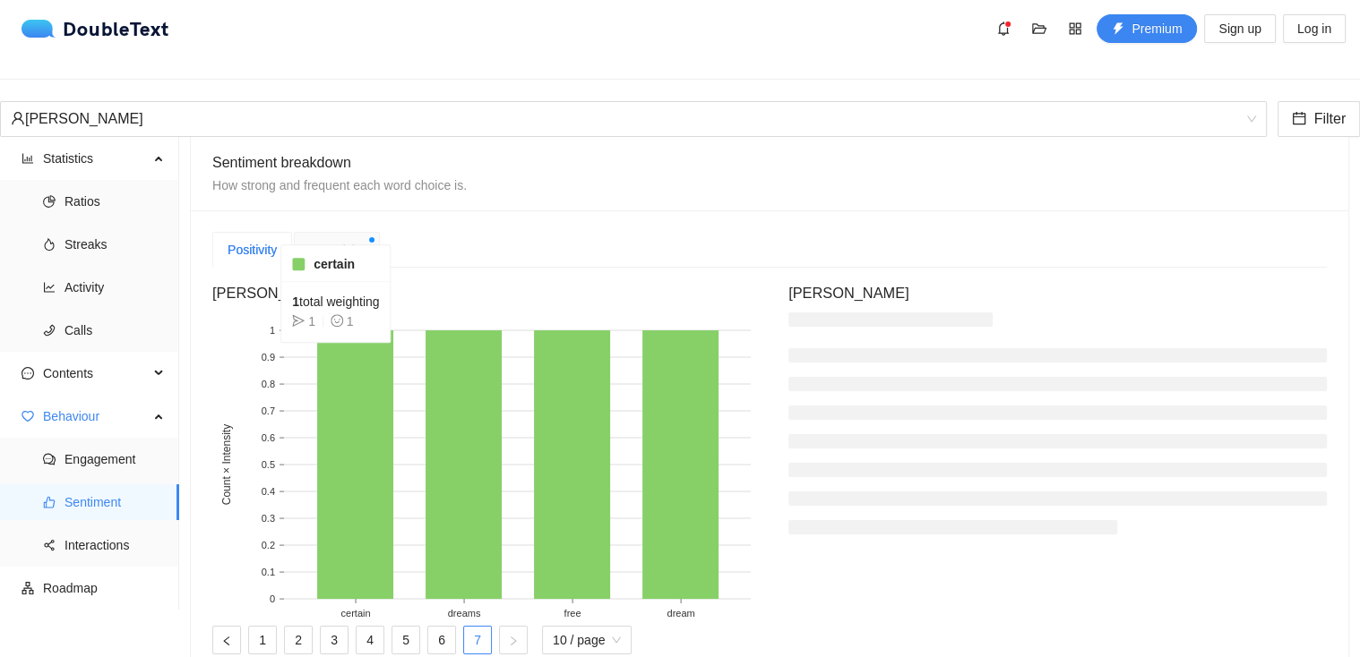
scroll to position [388, 0]
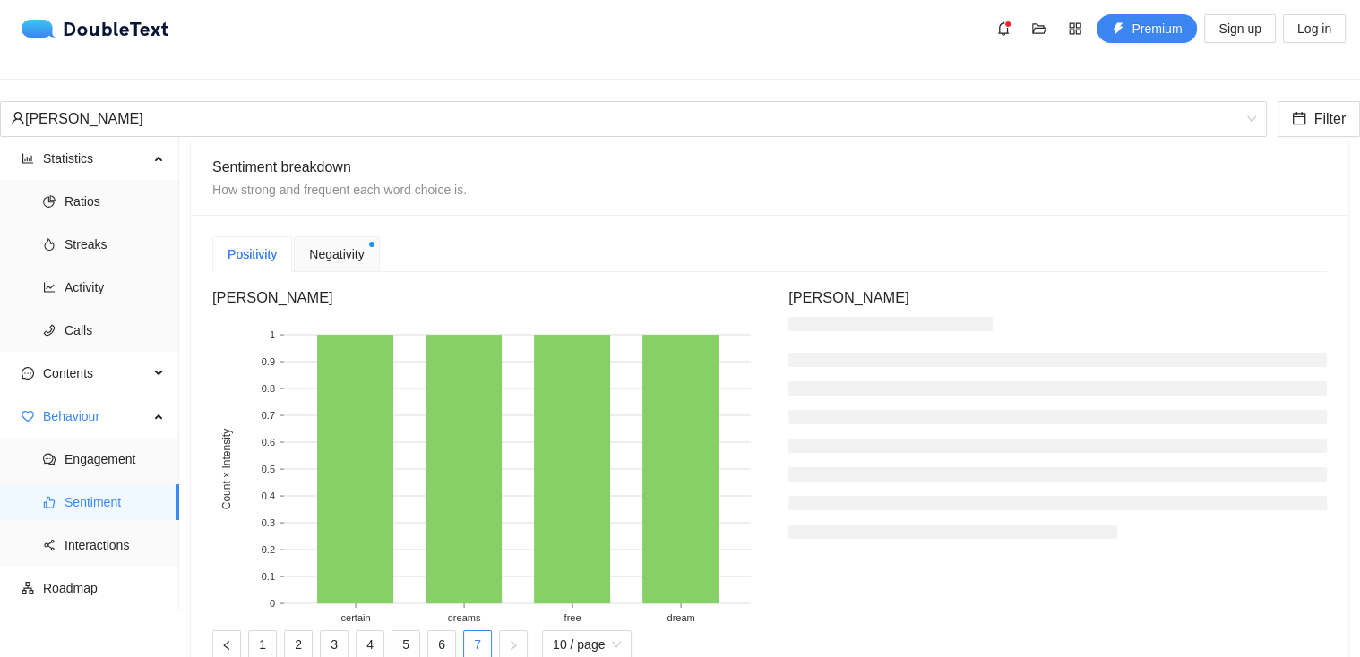
click at [349, 248] on span "Negativity" at bounding box center [336, 255] width 55 height 20
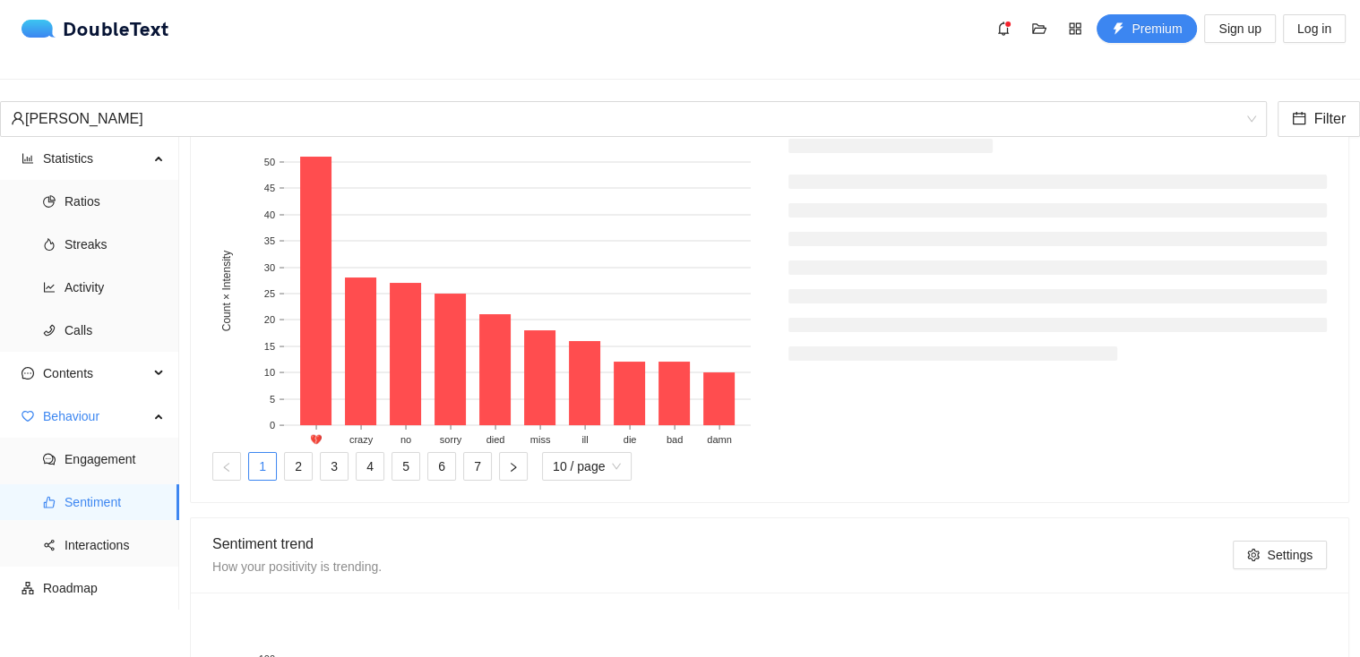
scroll to position [568, 0]
click at [312, 478] on link "2" at bounding box center [298, 464] width 27 height 27
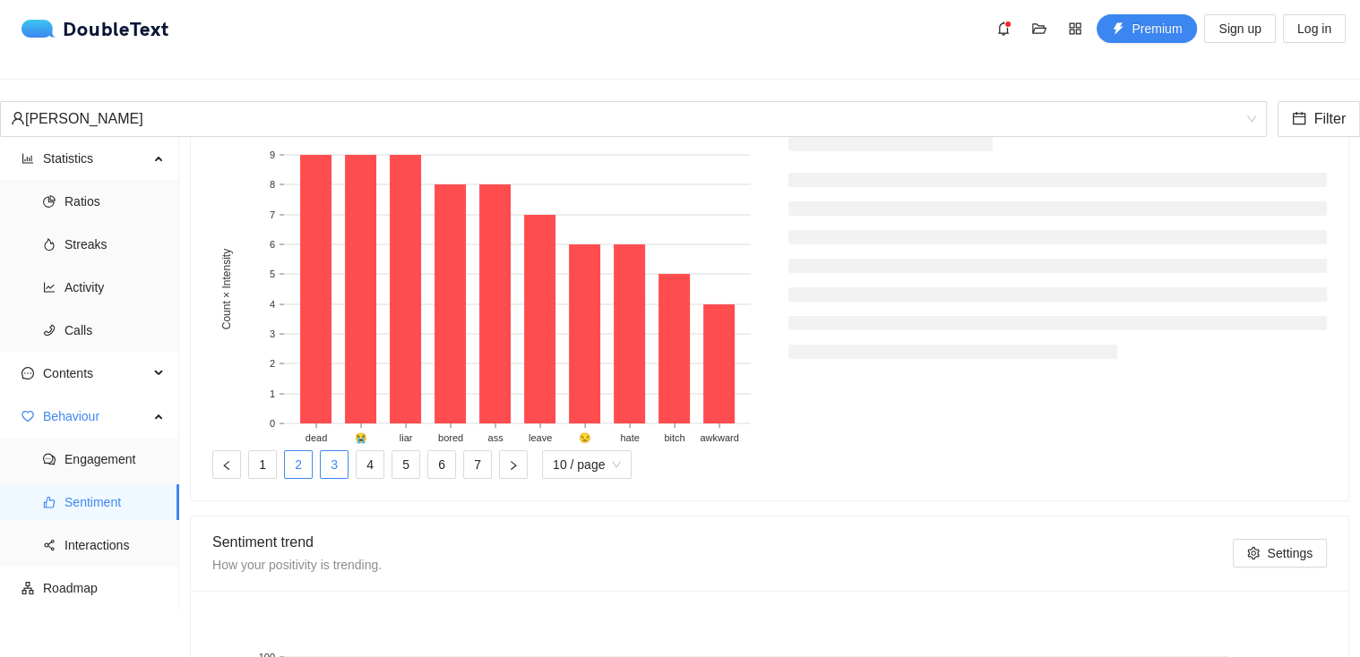
click at [348, 478] on link "3" at bounding box center [334, 464] width 27 height 27
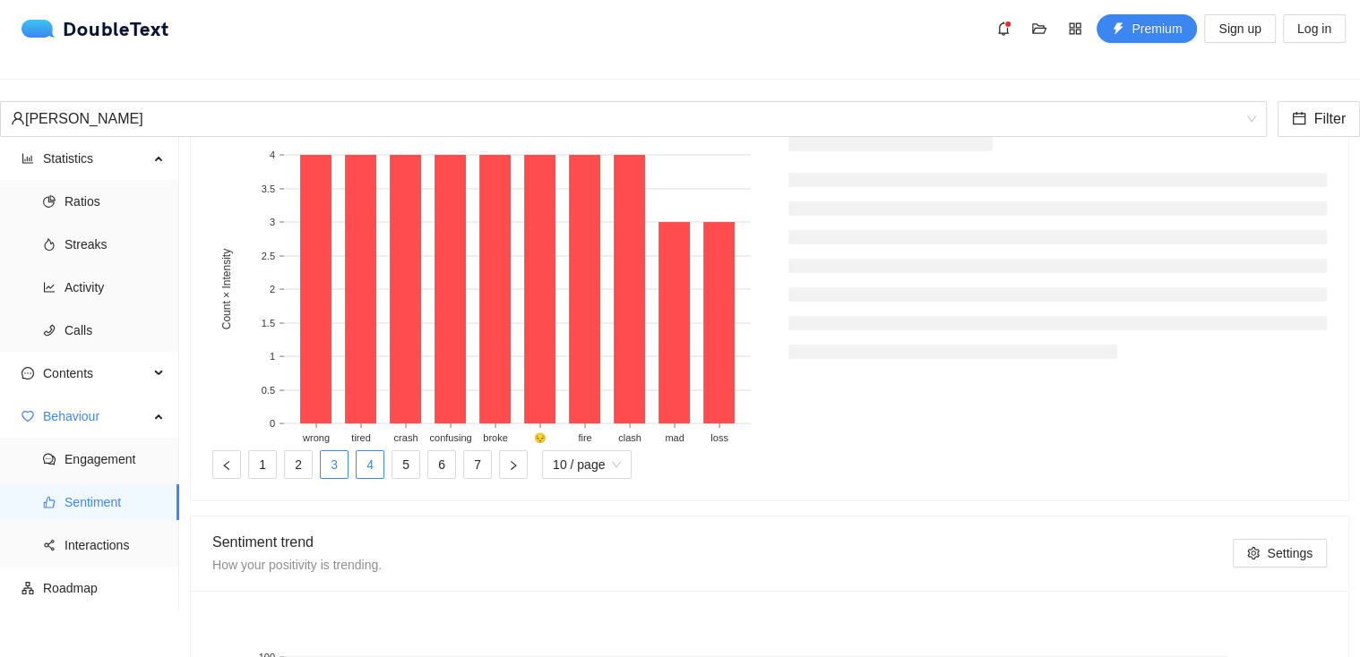
click at [383, 478] on link "4" at bounding box center [370, 464] width 27 height 27
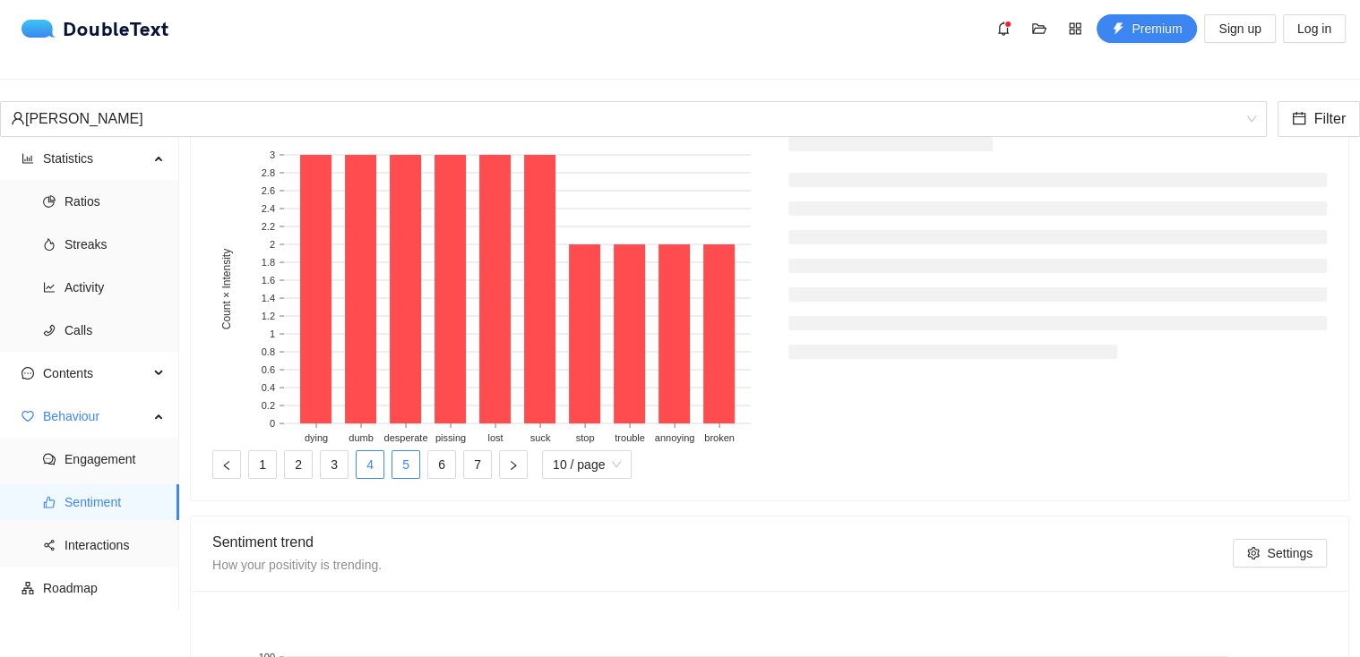
click at [419, 478] on link "5" at bounding box center [405, 464] width 27 height 27
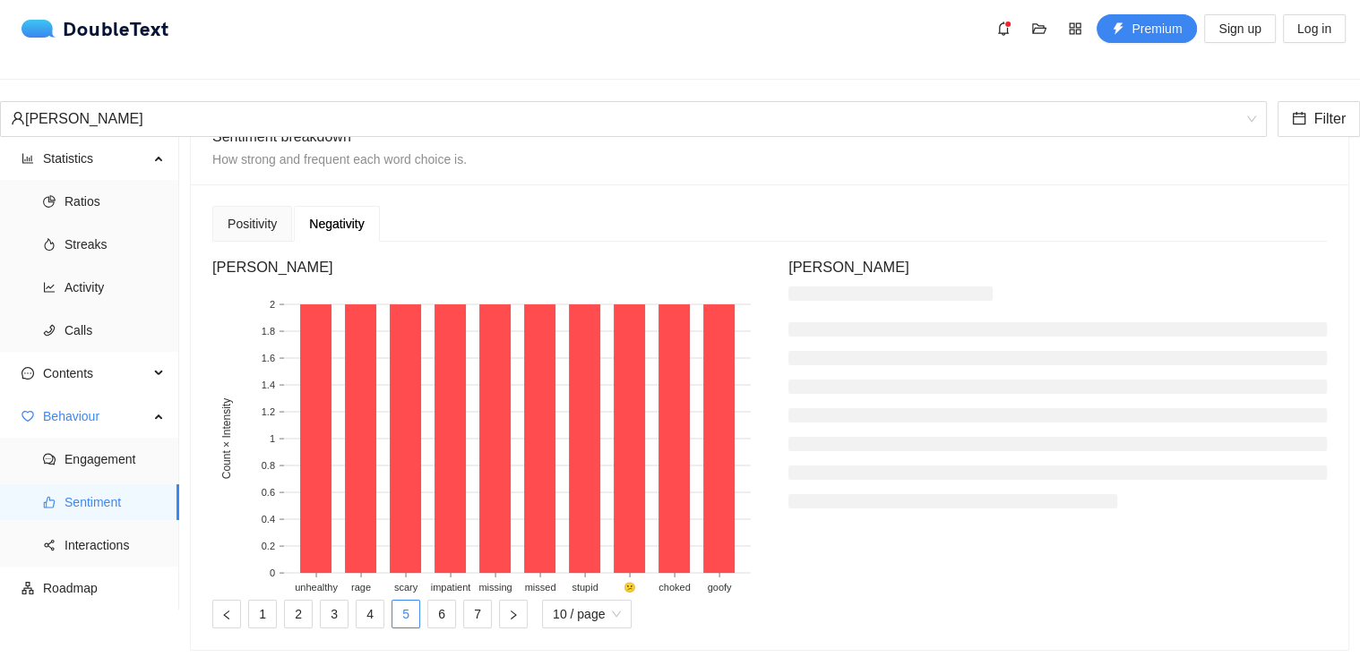
scroll to position [417, 0]
click at [94, 542] on span "Interactions" at bounding box center [114, 546] width 100 height 36
